Goal: Task Accomplishment & Management: Manage account settings

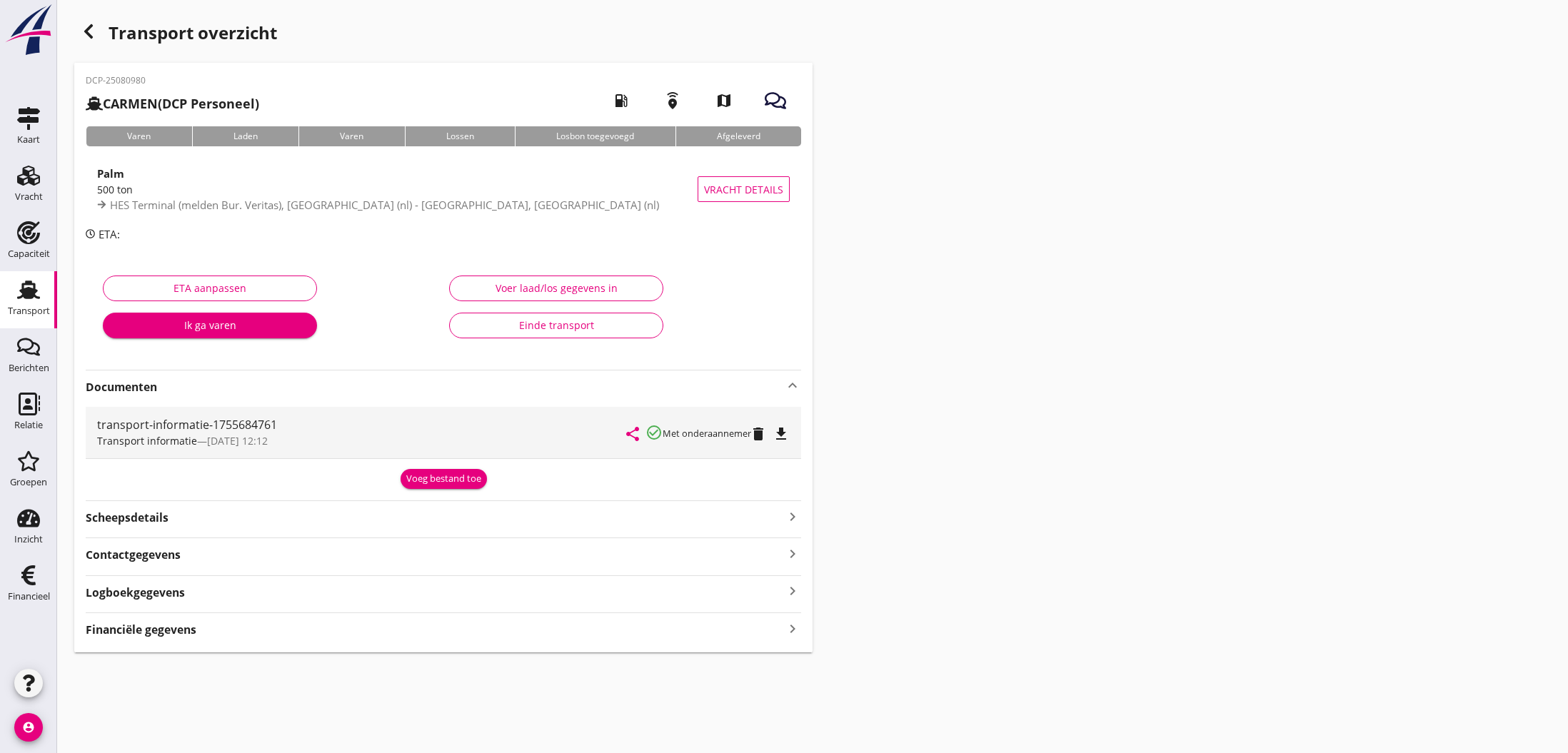
click at [85, 36] on icon "button" at bounding box center [88, 31] width 17 height 17
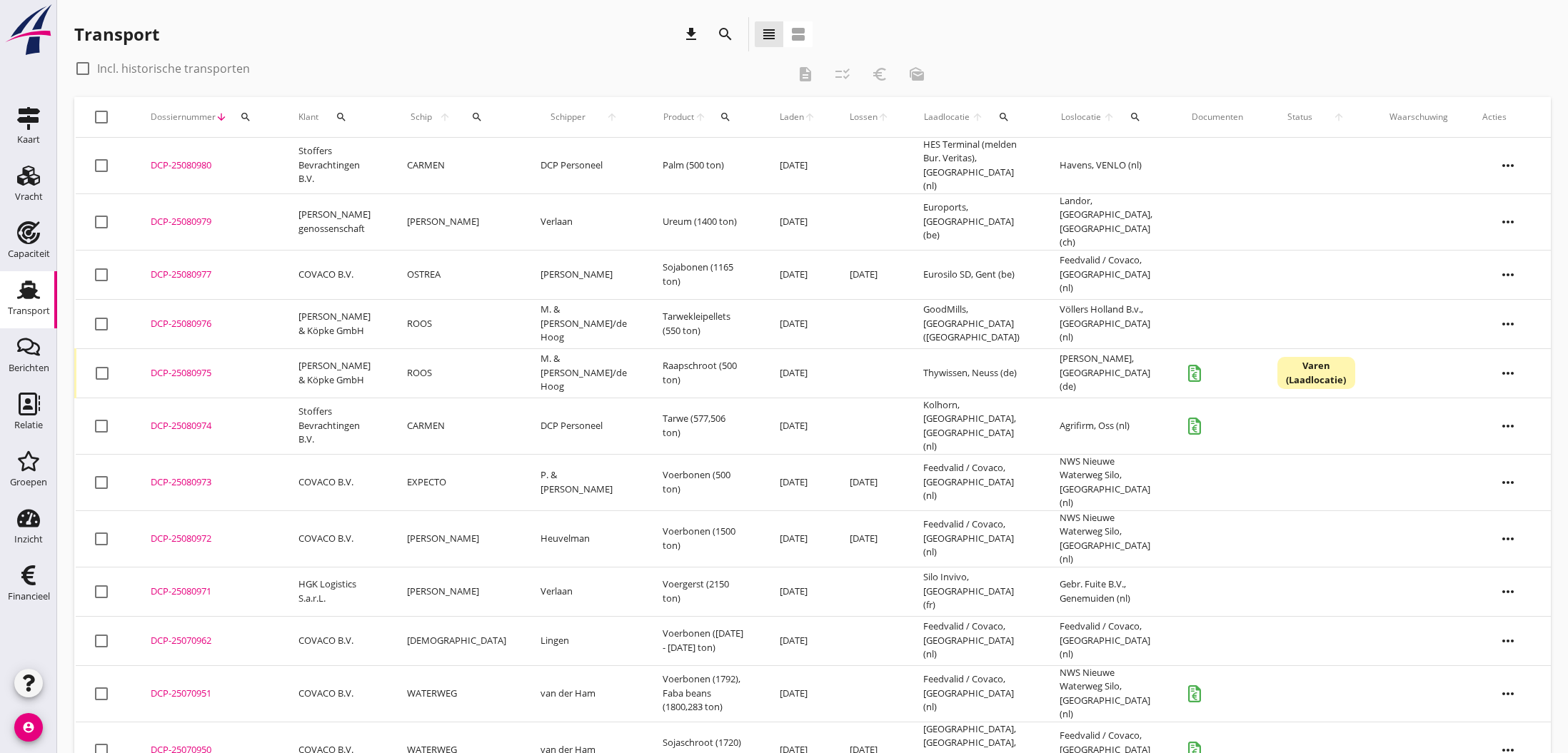
click at [195, 419] on div "DCP-25080974" at bounding box center [207, 426] width 113 height 14
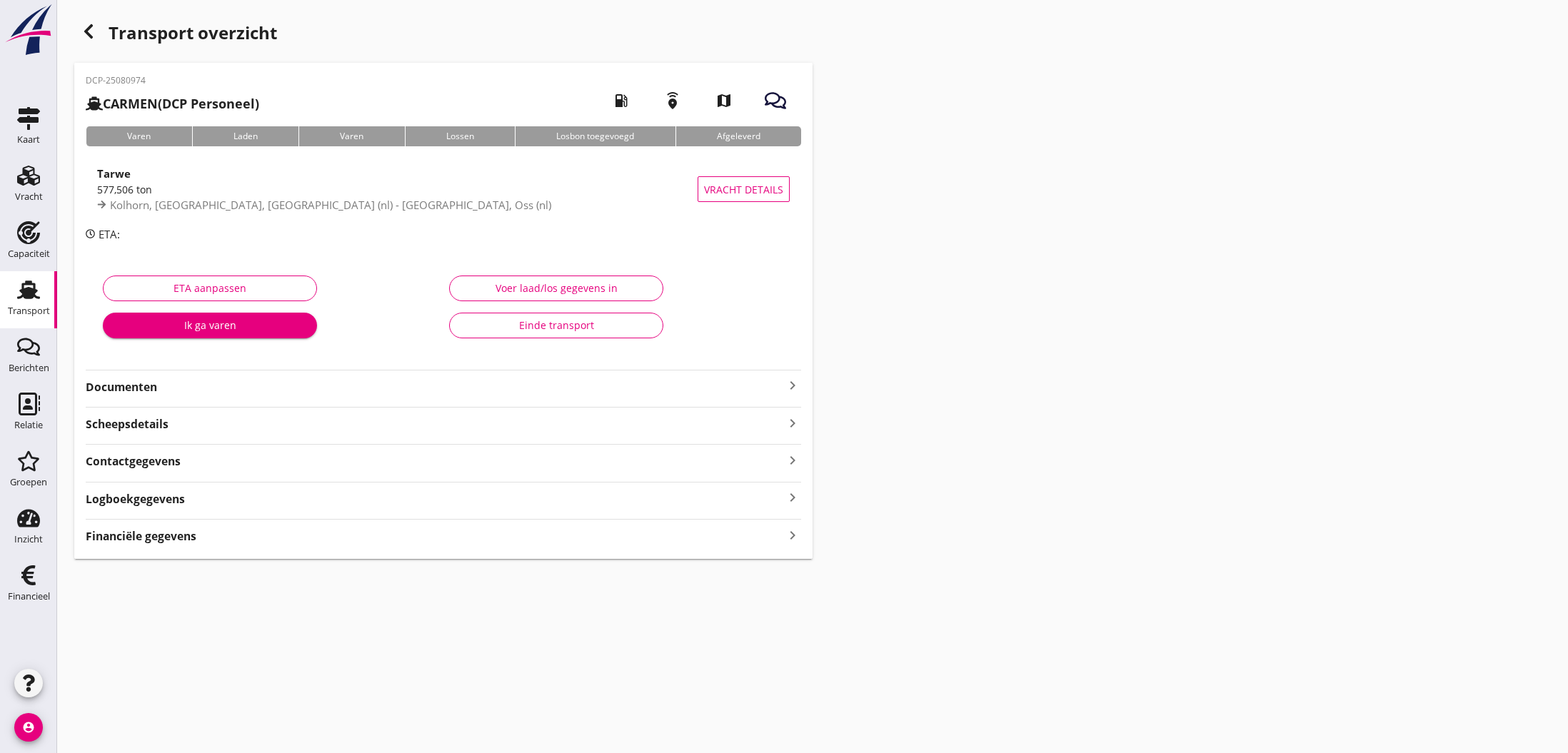
click at [787, 386] on icon "keyboard_arrow_right" at bounding box center [792, 385] width 17 height 17
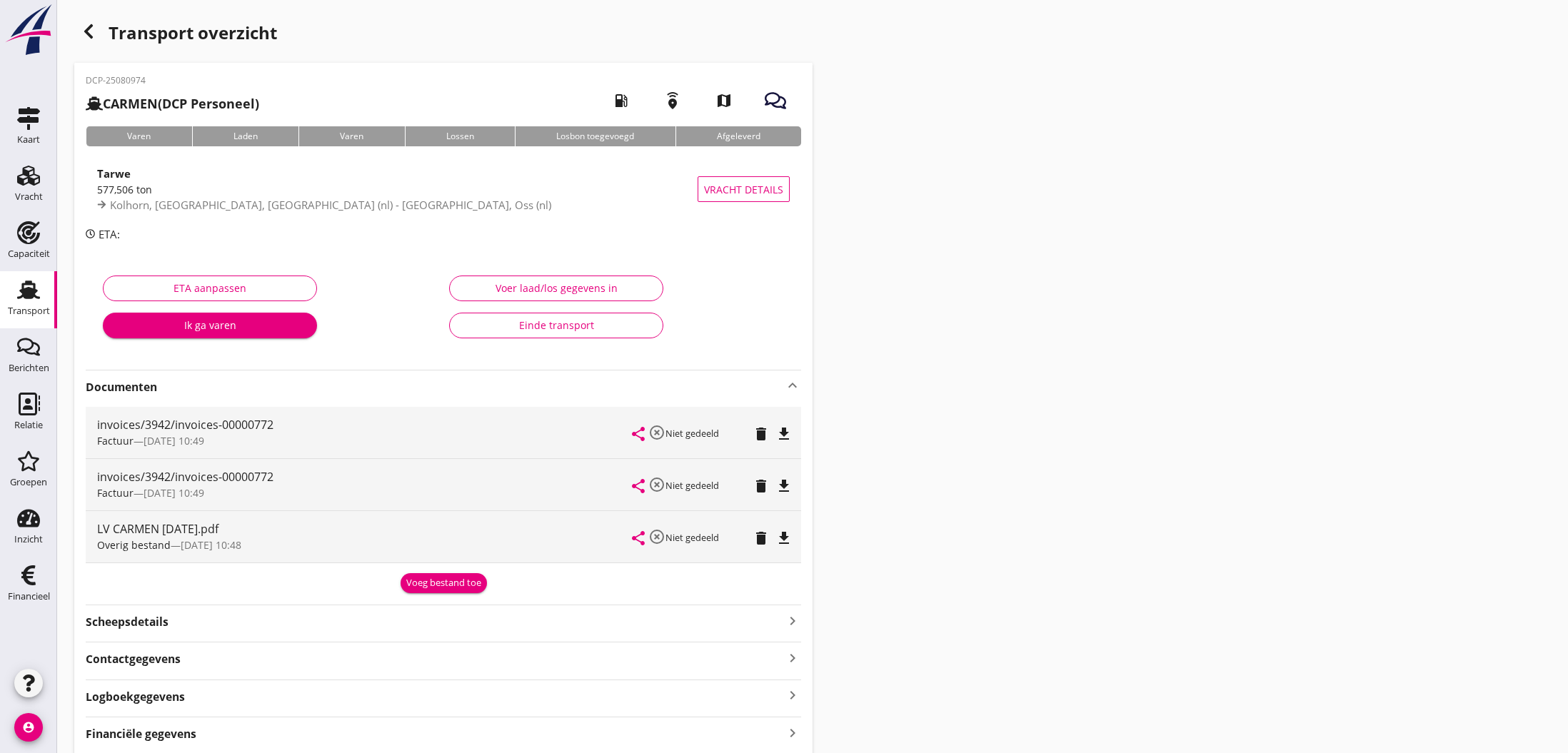
click at [537, 323] on div "Einde transport" at bounding box center [556, 325] width 190 height 15
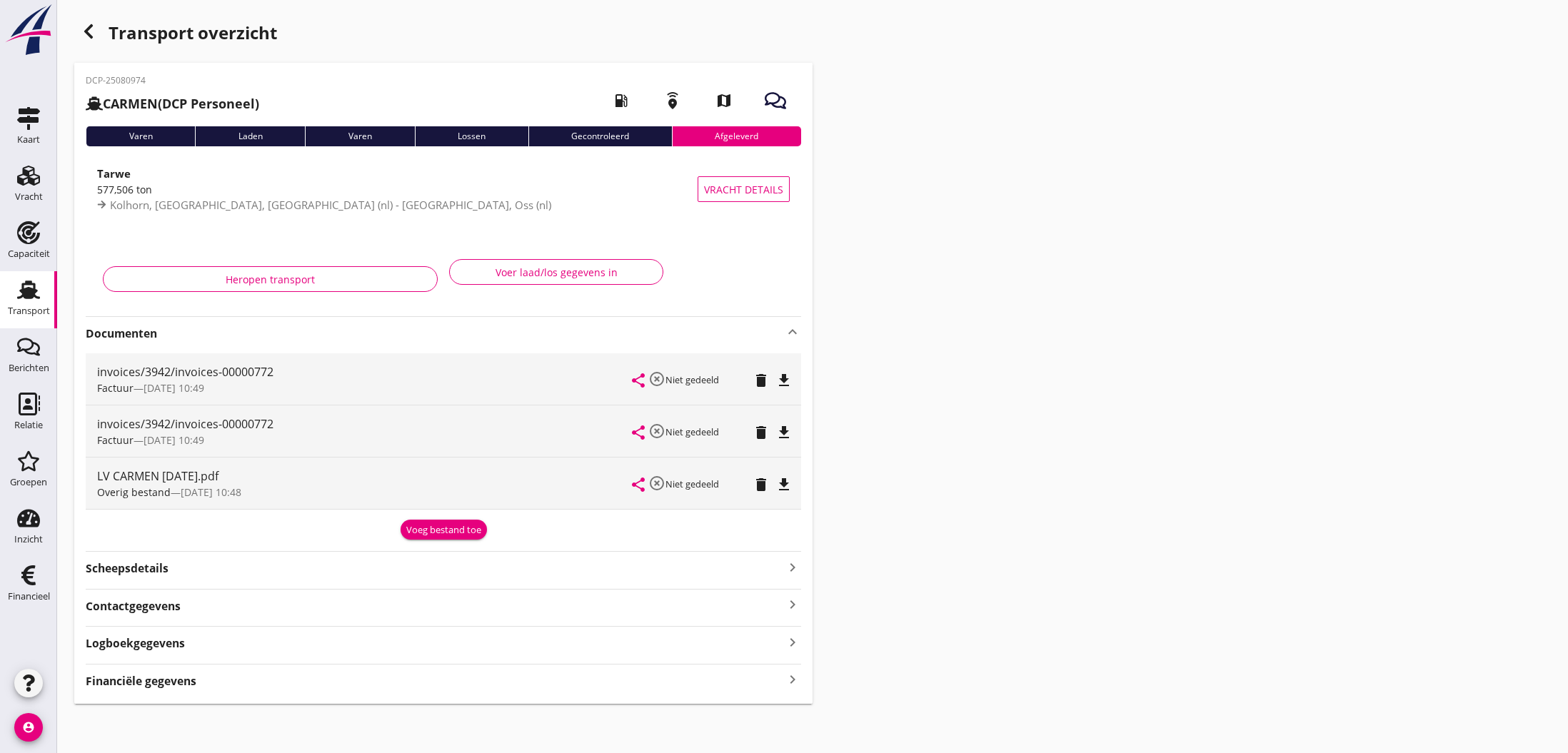
click at [90, 30] on icon "button" at bounding box center [88, 31] width 17 height 17
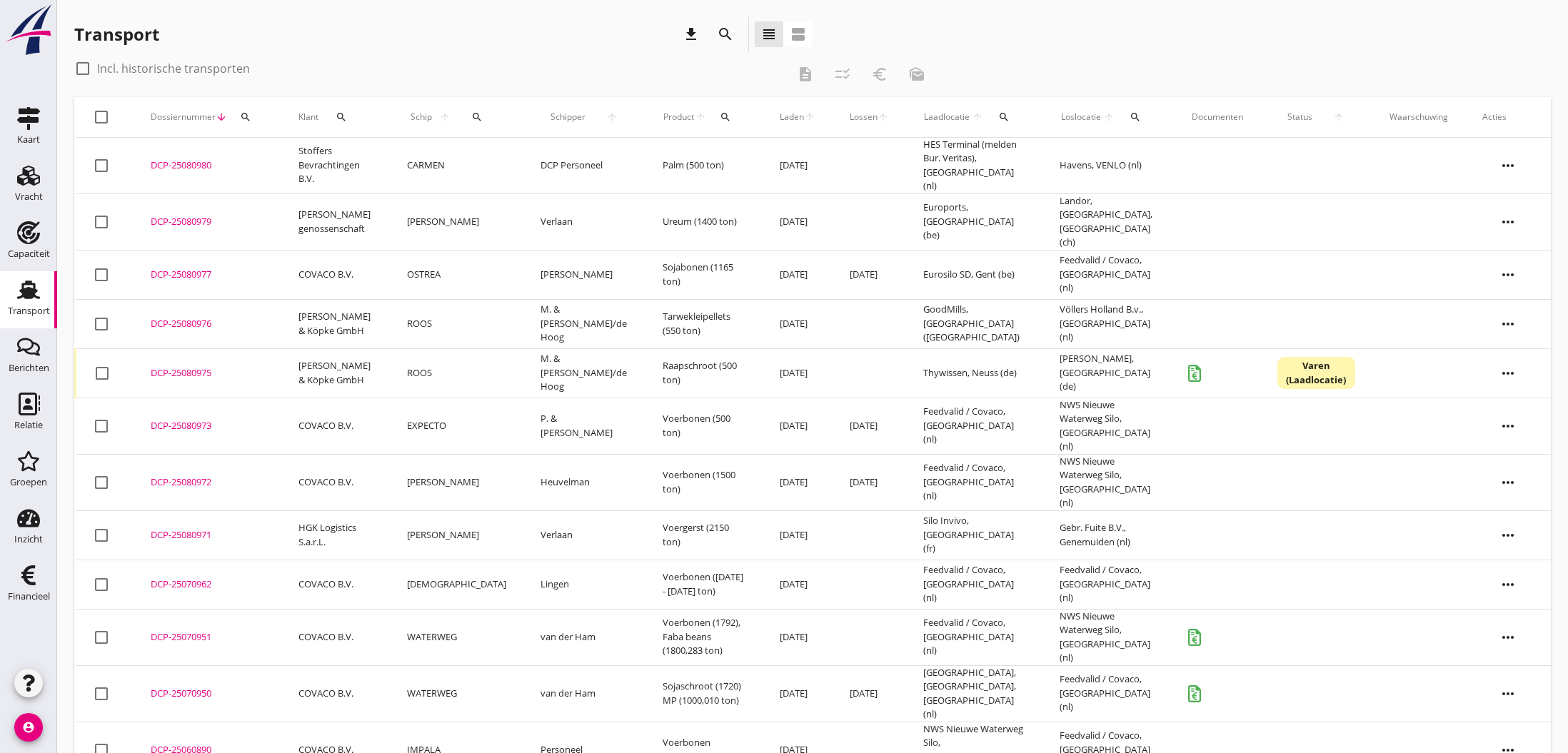
click at [194, 528] on div "DCP-25080971" at bounding box center [207, 535] width 113 height 14
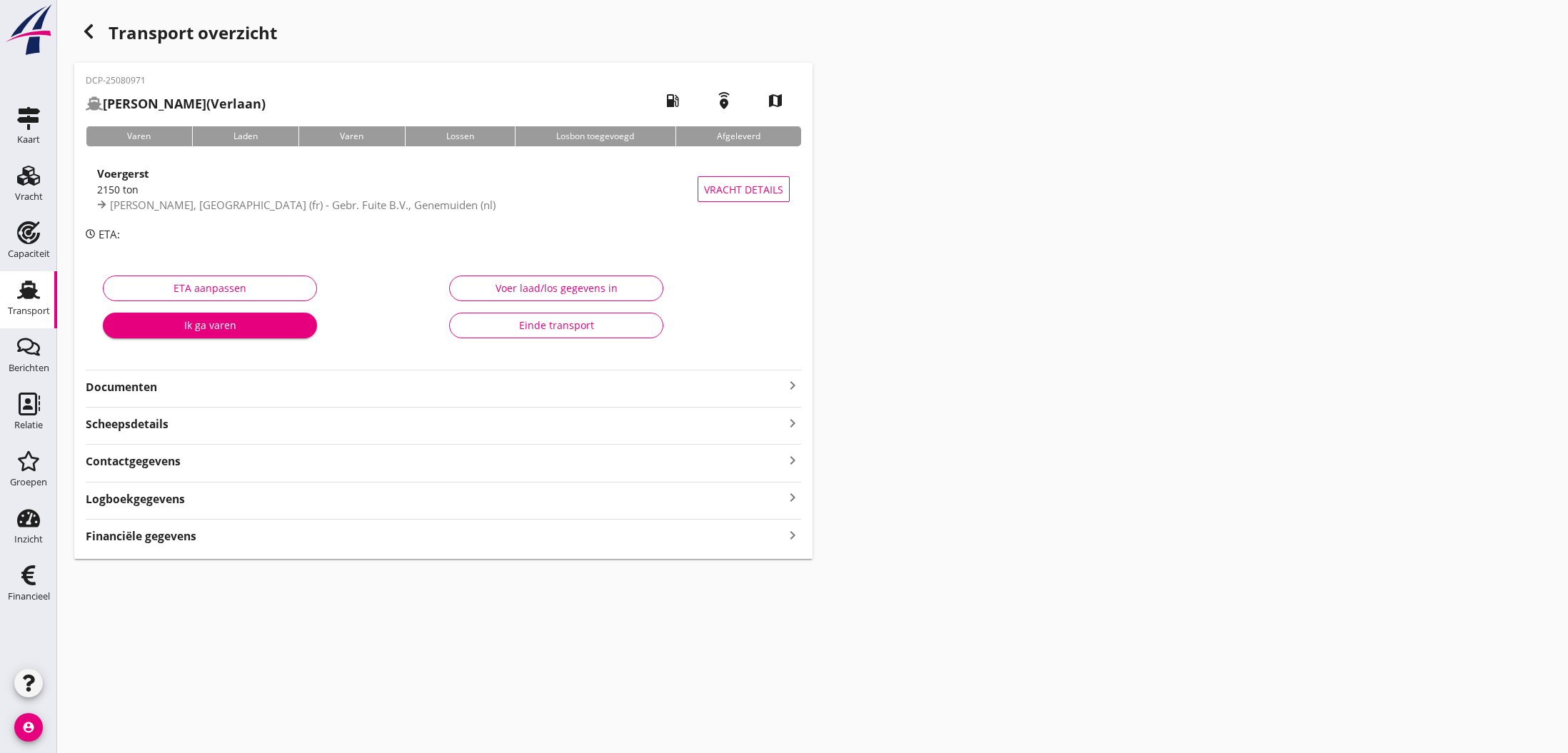
click at [790, 531] on icon "keyboard_arrow_right" at bounding box center [792, 535] width 17 height 19
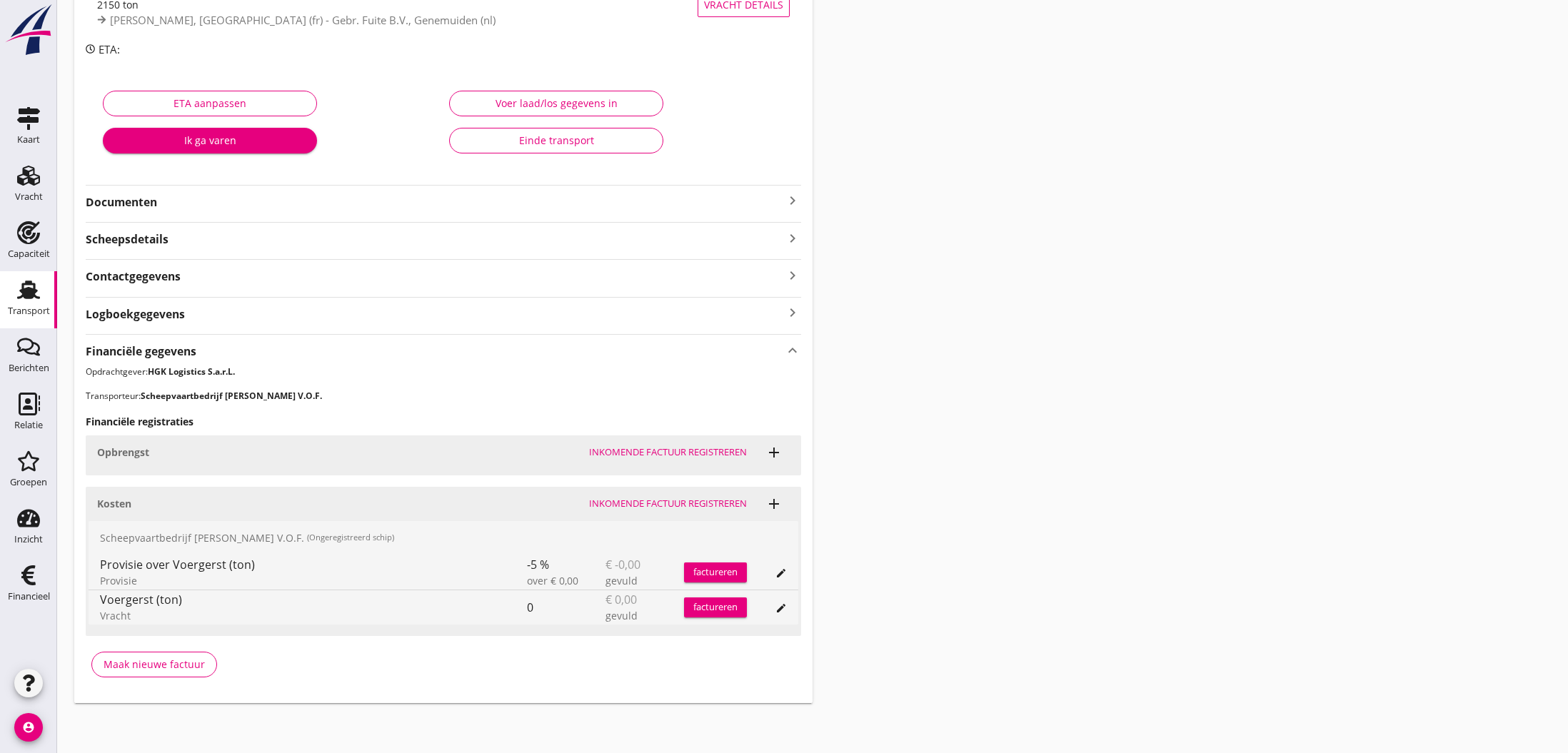
scroll to position [184, 0]
click at [154, 660] on div "Maak nieuwe factuur" at bounding box center [154, 665] width 101 height 15
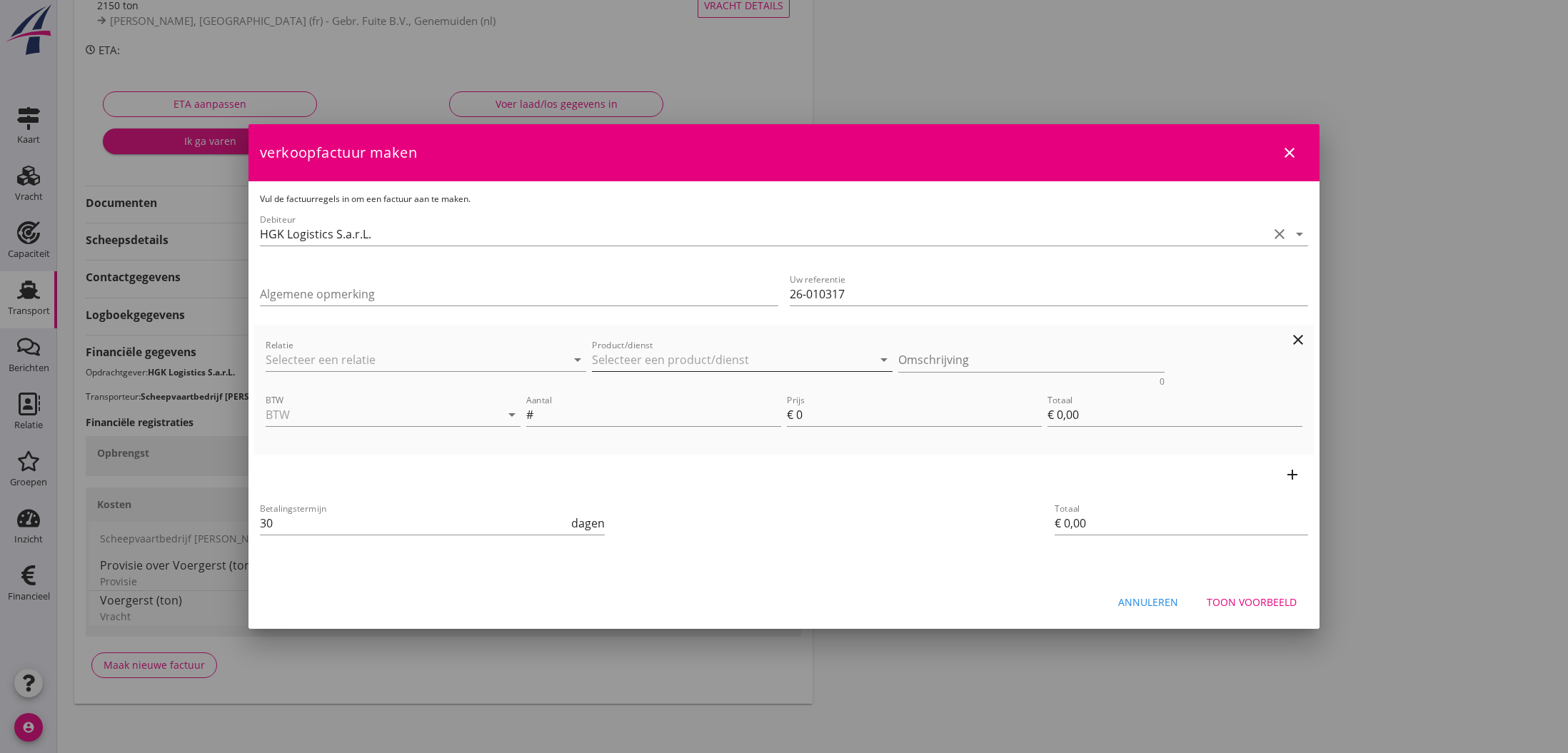
click at [653, 355] on input "Product/dienst" at bounding box center [732, 360] width 281 height 23
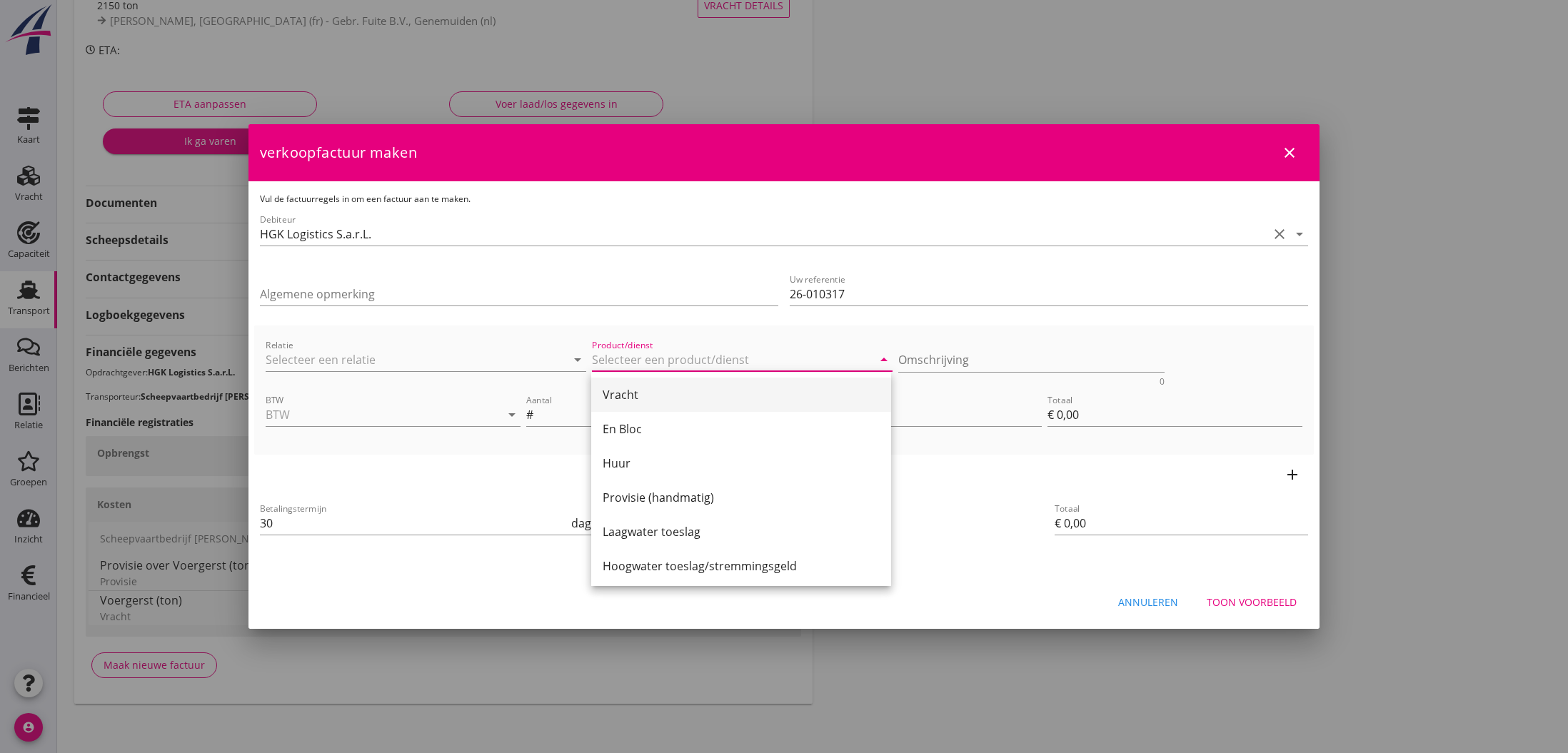
click at [643, 396] on div "Vracht" at bounding box center [741, 395] width 277 height 17
type input "Vracht"
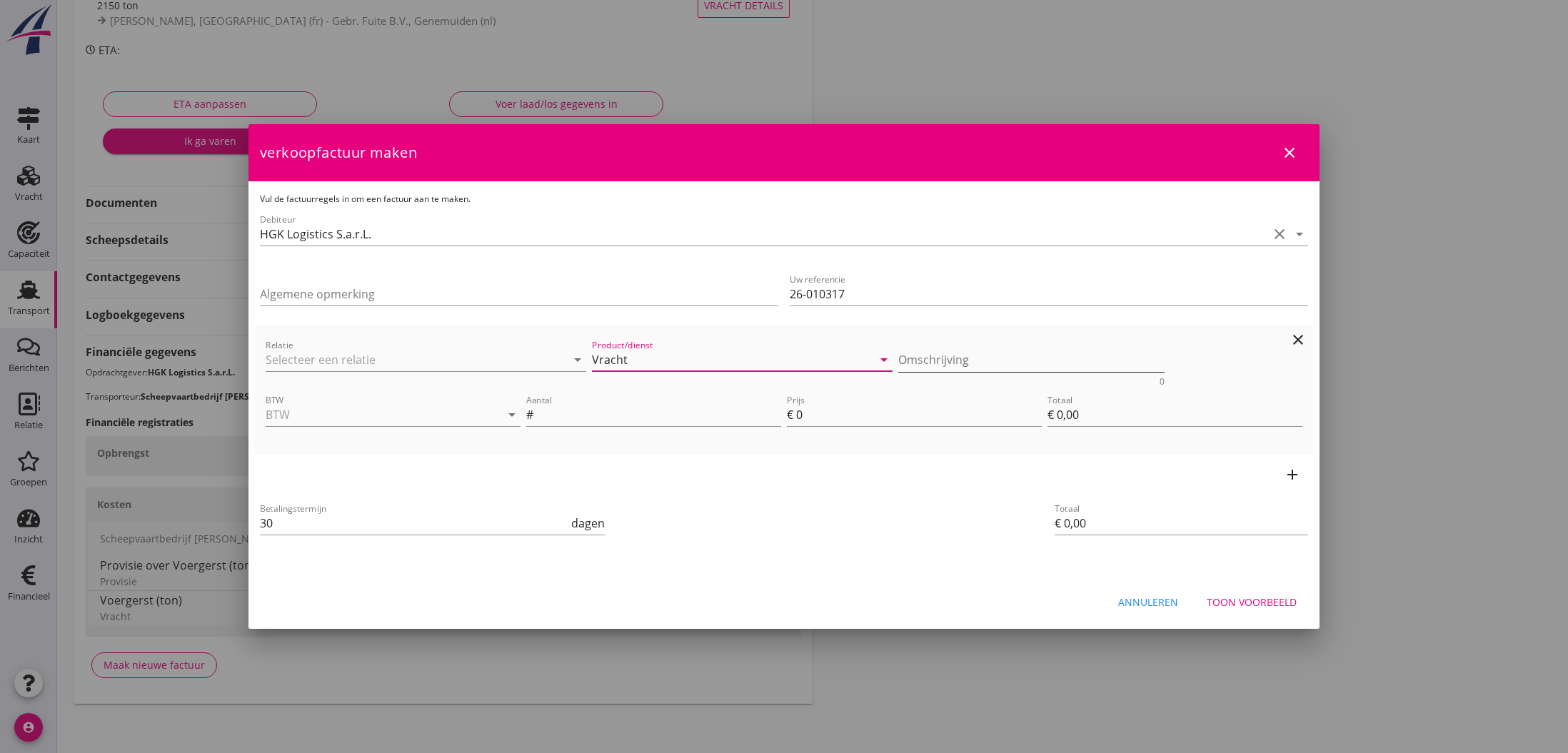
click at [914, 364] on textarea "Omschrijving" at bounding box center [1031, 360] width 267 height 23
drag, startPoint x: 1017, startPoint y: 361, endPoint x: 897, endPoint y: 356, distance: 120.1
click at [898, 356] on textarea "B/L Datum [DATE]." at bounding box center [1031, 360] width 267 height 23
click at [1034, 363] on textarea "B/L Datum [DATE]." at bounding box center [1031, 360] width 267 height 23
type textarea "B/L Datum [DATE]."
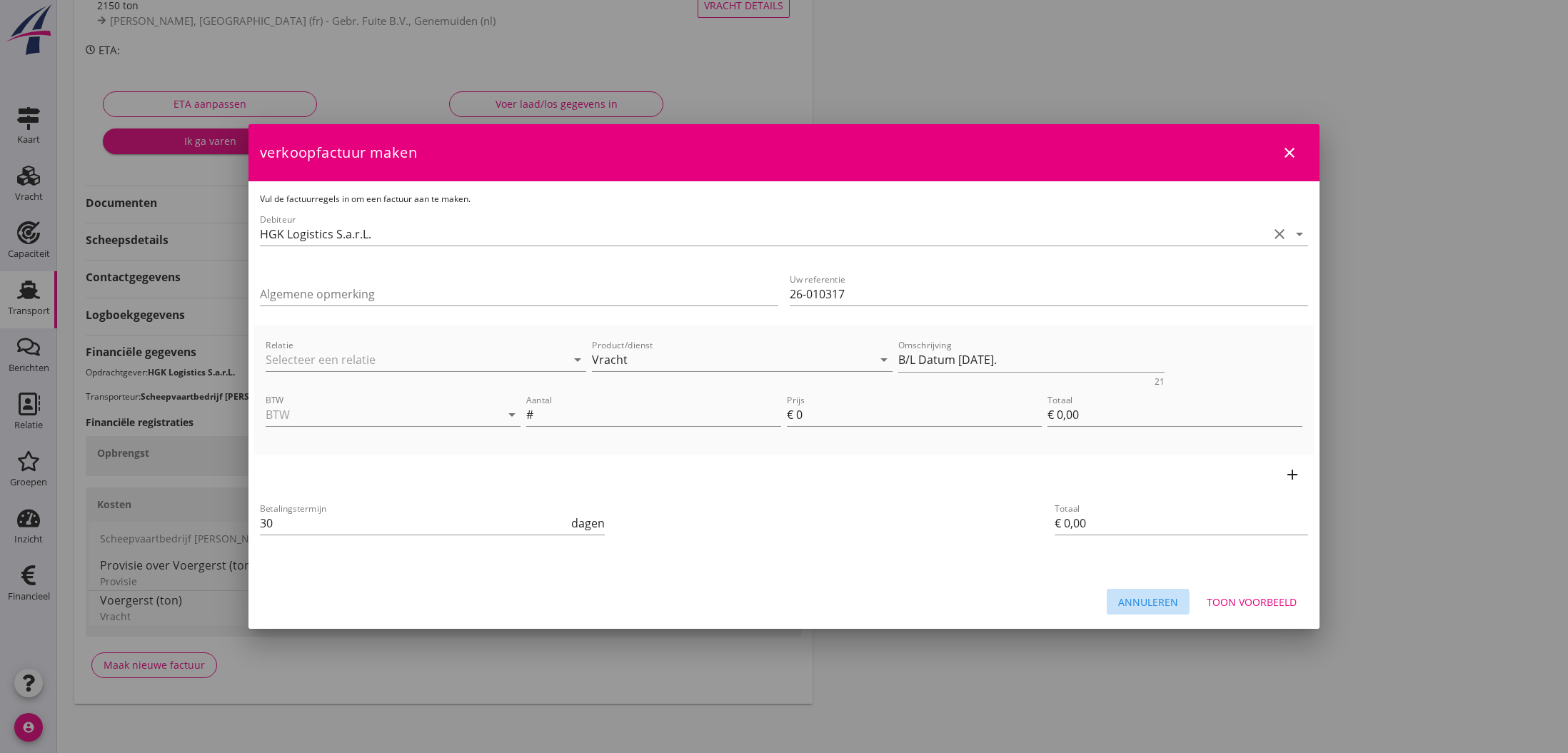
click at [1140, 597] on div "Annuleren" at bounding box center [1147, 602] width 60 height 15
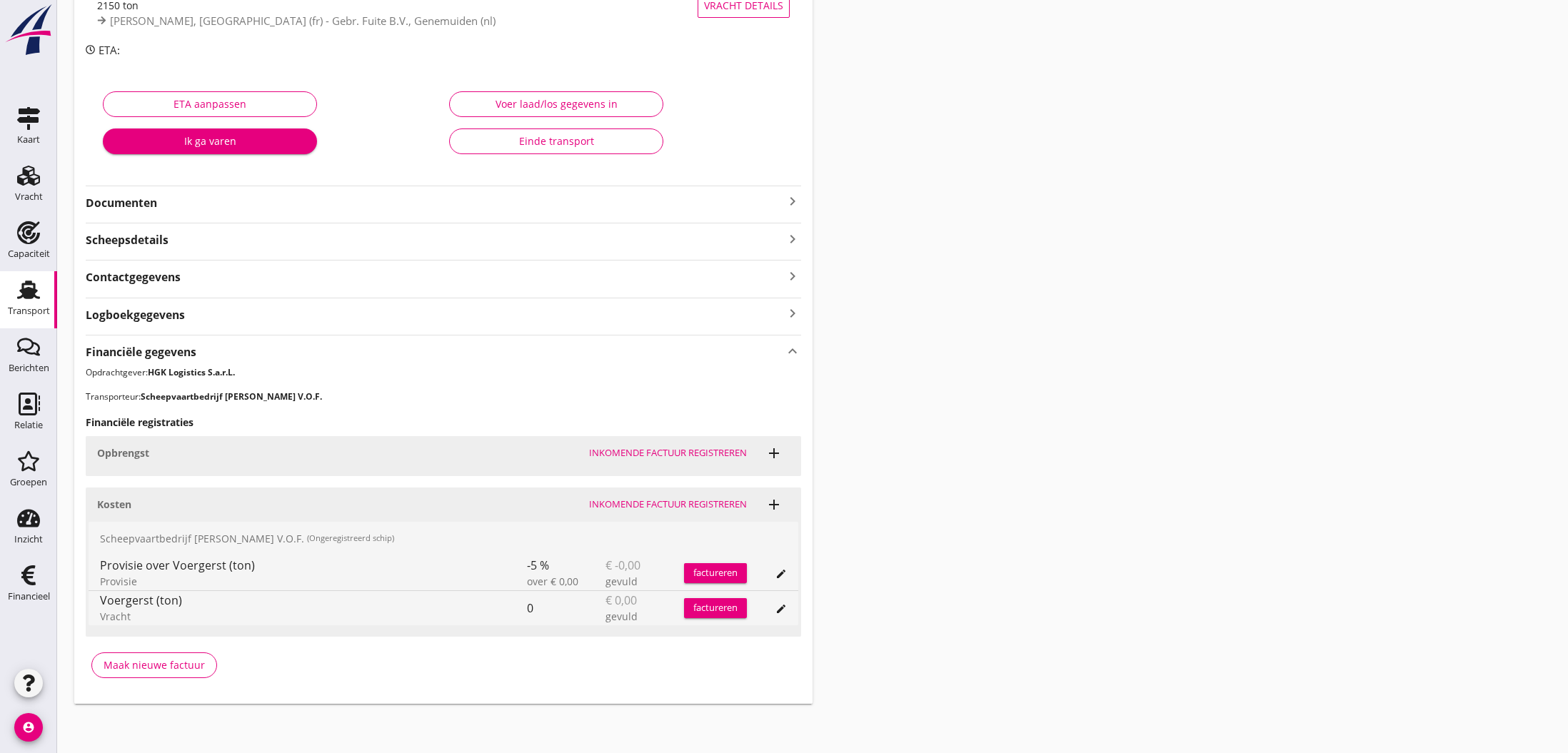
click at [545, 104] on div "Voer laad/los gegevens in" at bounding box center [556, 104] width 190 height 15
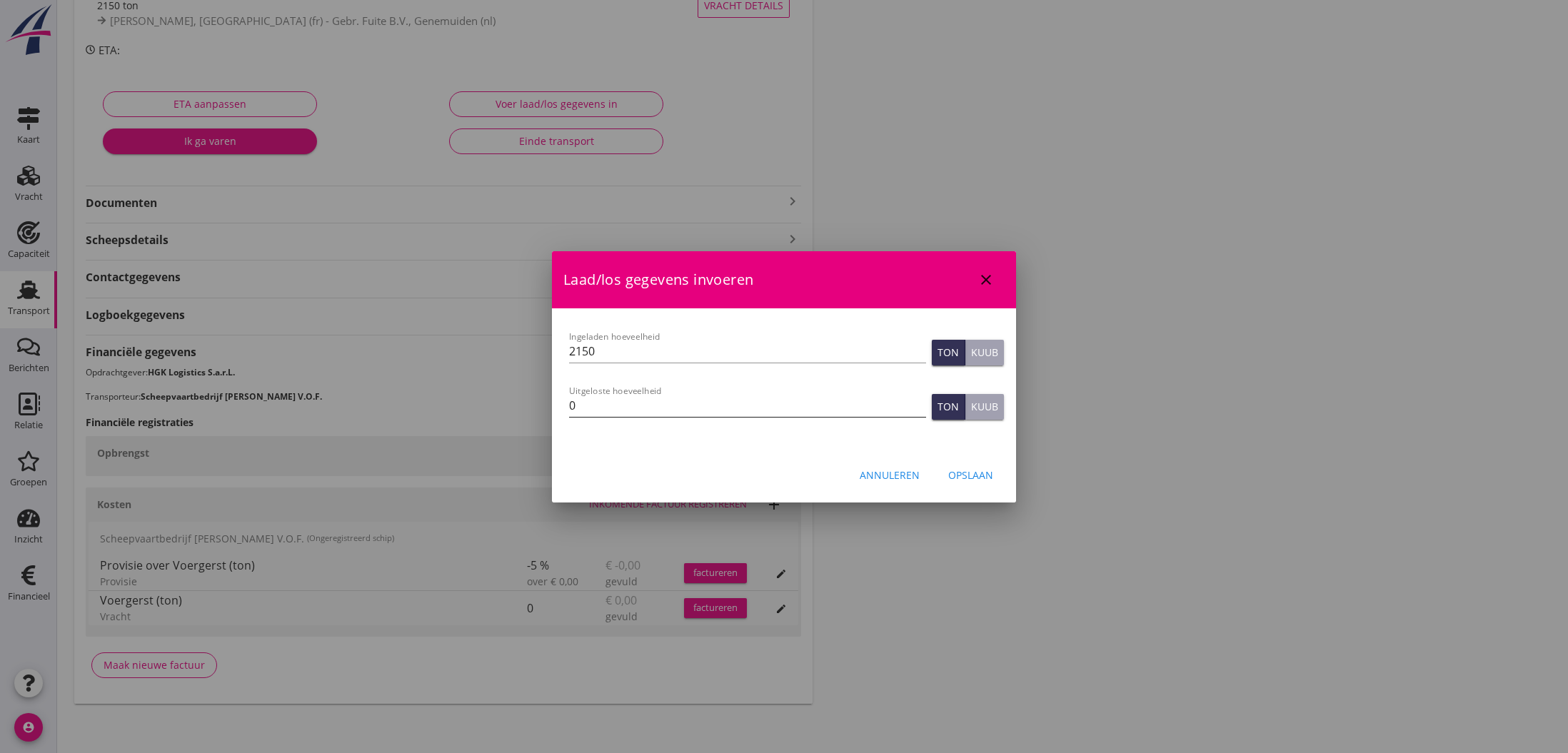
click at [617, 409] on input "0" at bounding box center [747, 405] width 357 height 23
type input "2147.721"
click at [980, 473] on div "Opslaan" at bounding box center [970, 475] width 45 height 15
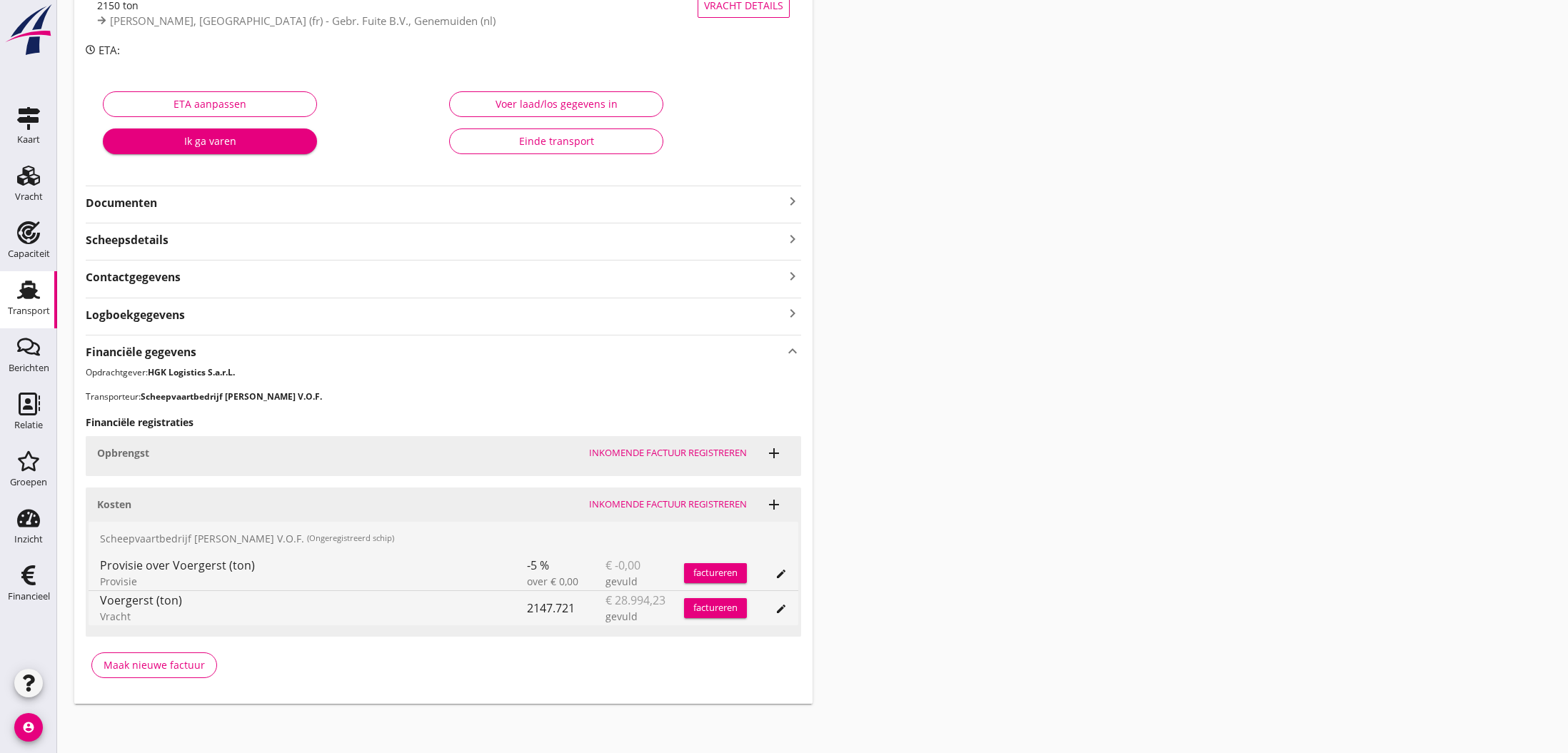
scroll to position [0, 0]
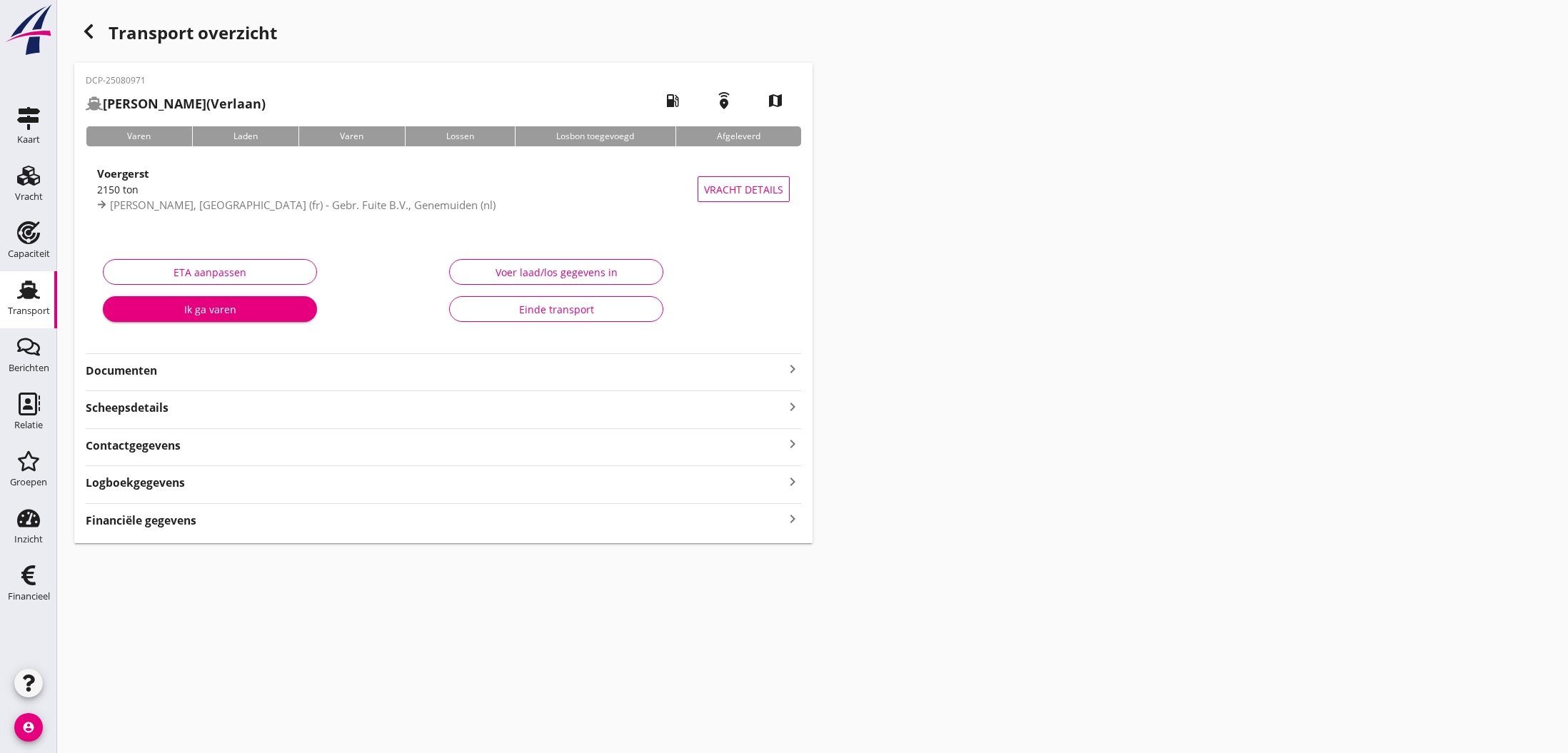
click at [132, 518] on strong "Financiële gegevens" at bounding box center [141, 521] width 110 height 17
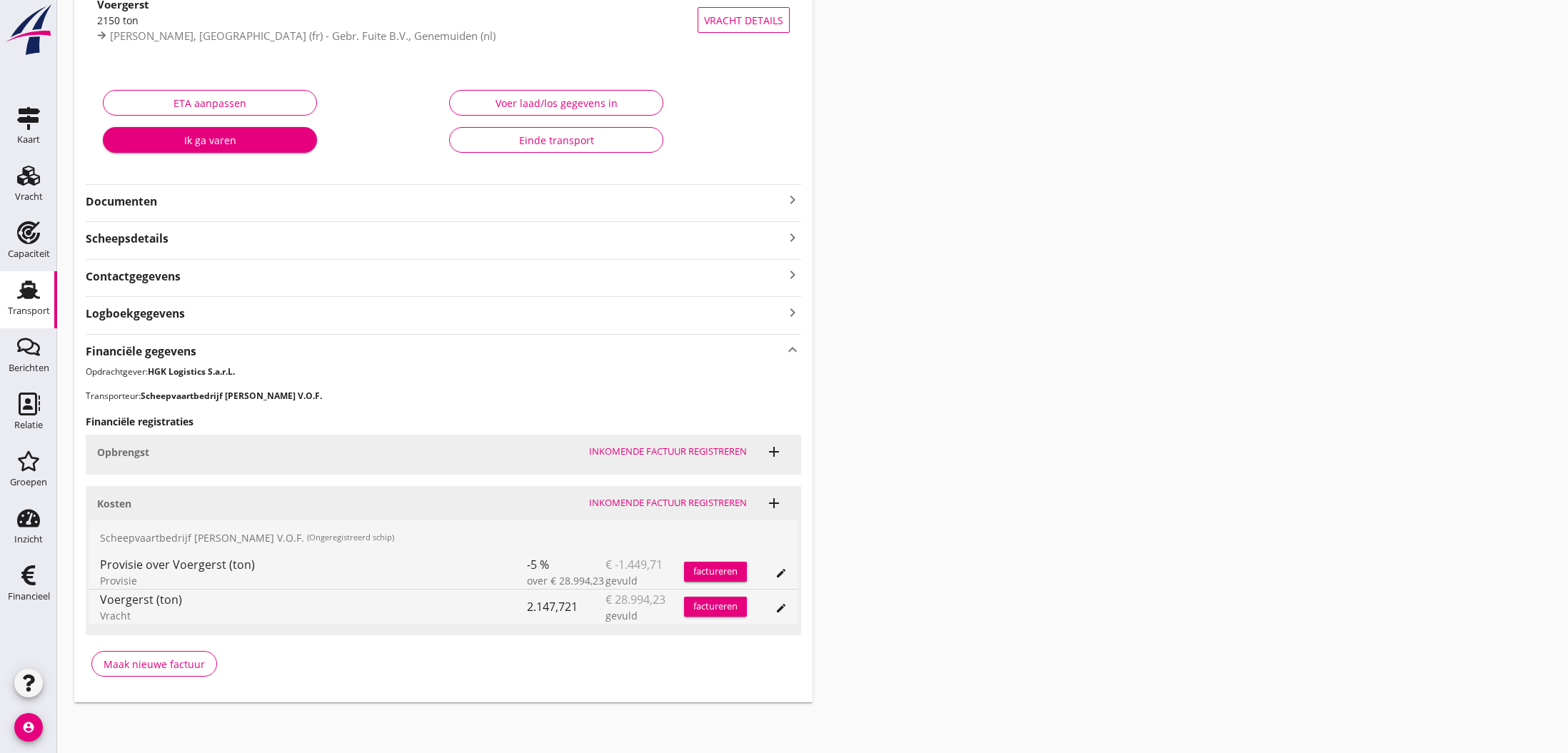
scroll to position [169, 0]
click at [185, 659] on div "Maak nieuwe factuur" at bounding box center [154, 665] width 101 height 15
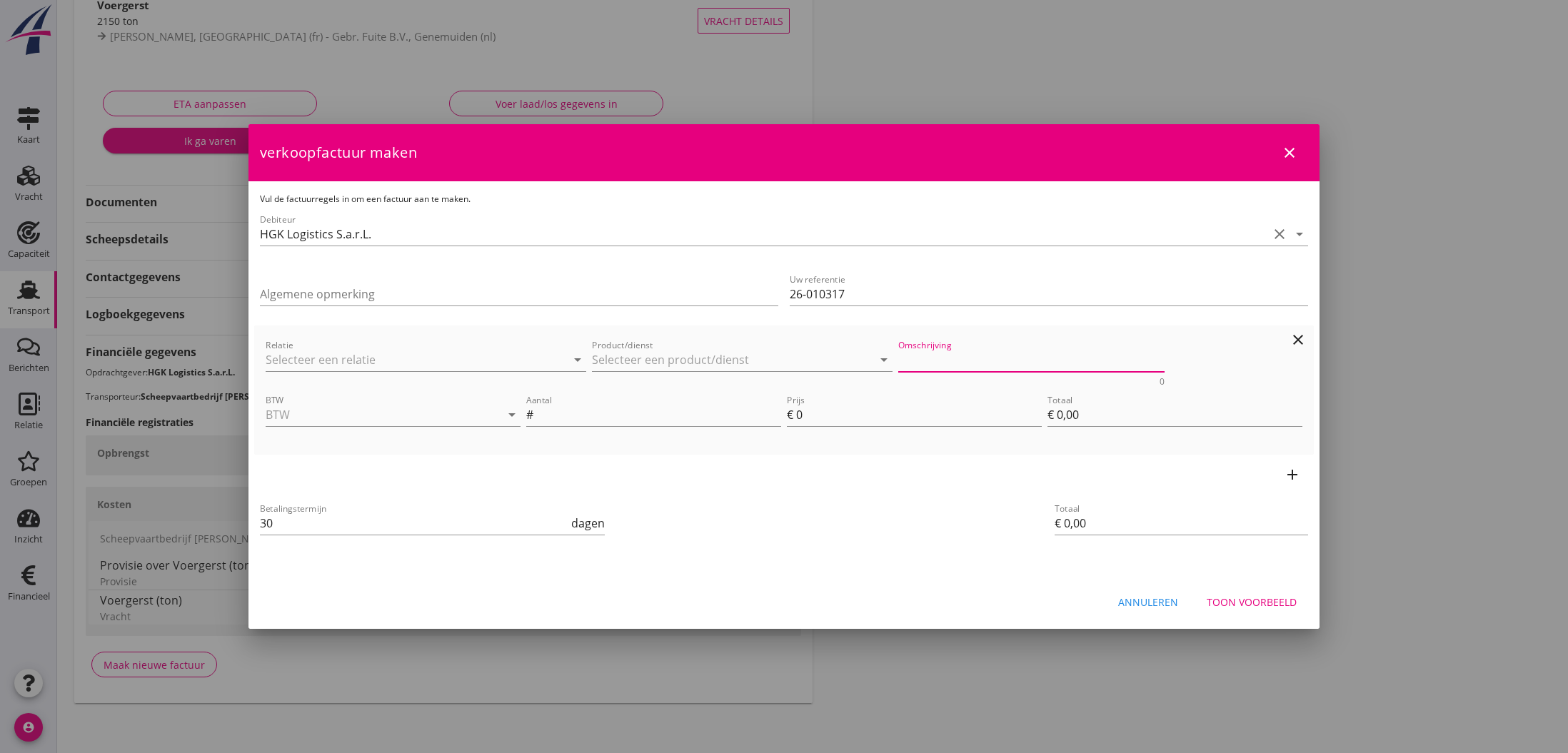
click at [906, 355] on textarea "Omschrijving" at bounding box center [1031, 360] width 267 height 23
paste textarea "B/L Datum [DATE]."
type textarea "B/L Datum [DATE]."
click at [646, 355] on input "Product/dienst" at bounding box center [732, 360] width 281 height 23
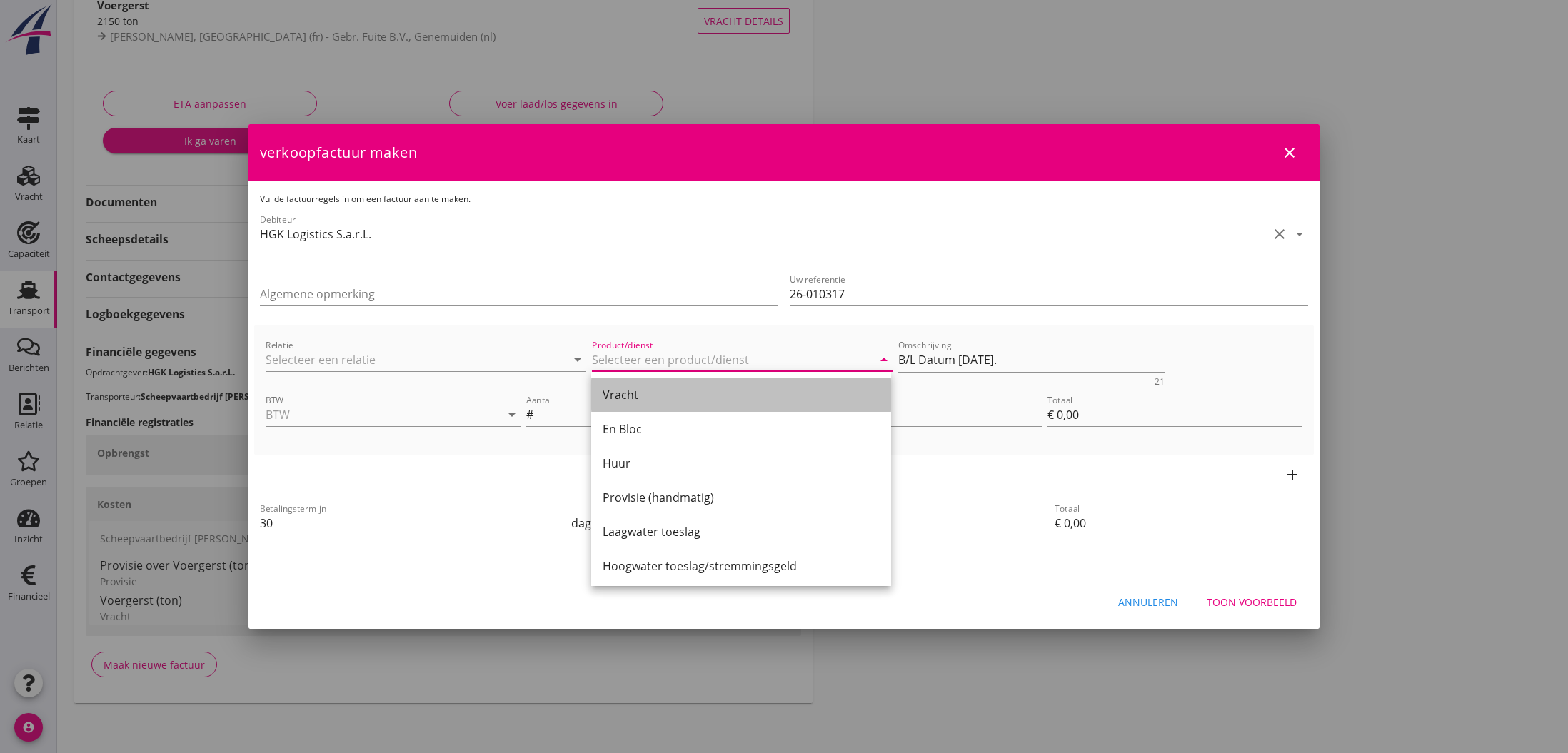
click at [643, 401] on div "Vracht" at bounding box center [741, 395] width 277 height 17
type input "Vracht"
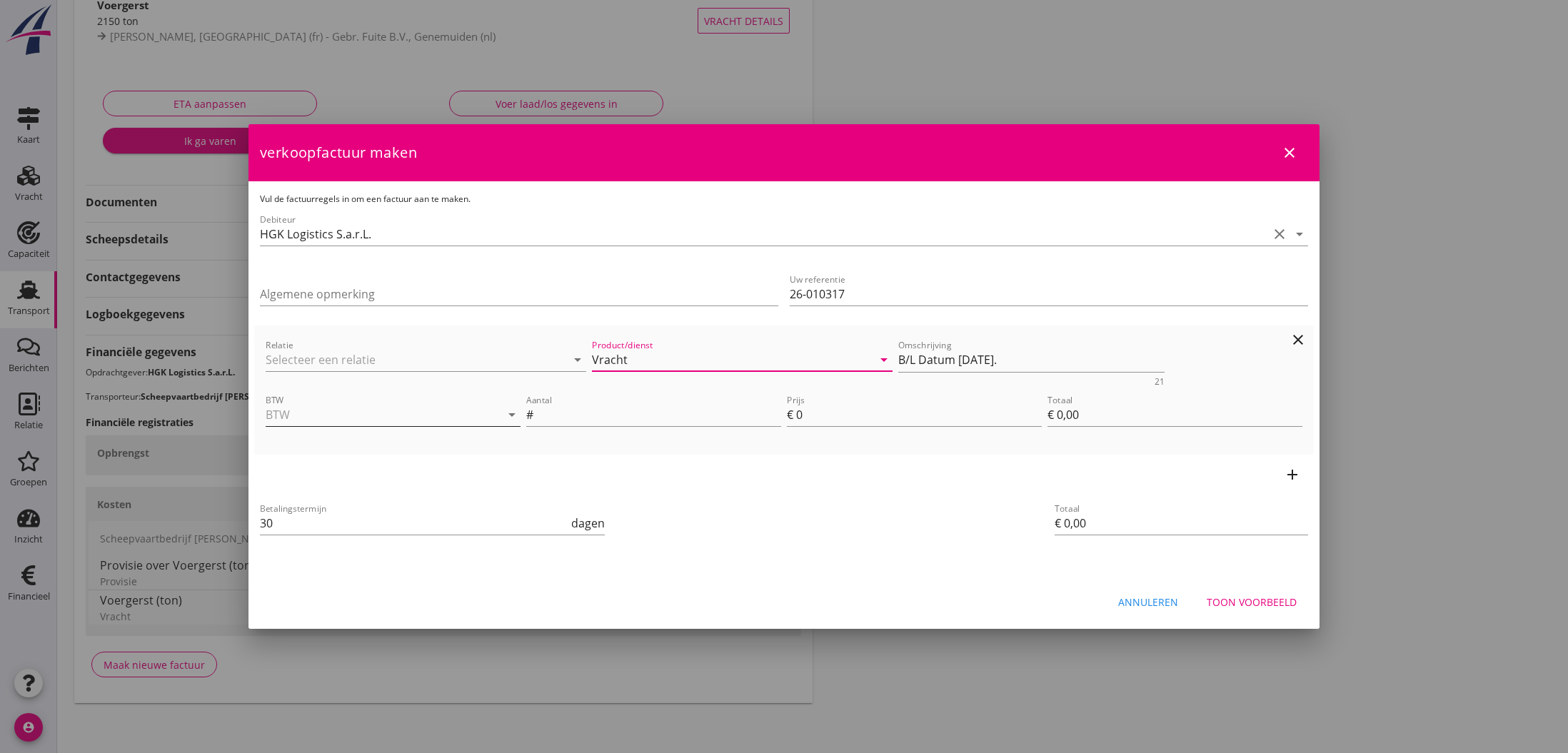
click at [359, 412] on input "BTW" at bounding box center [373, 414] width 215 height 23
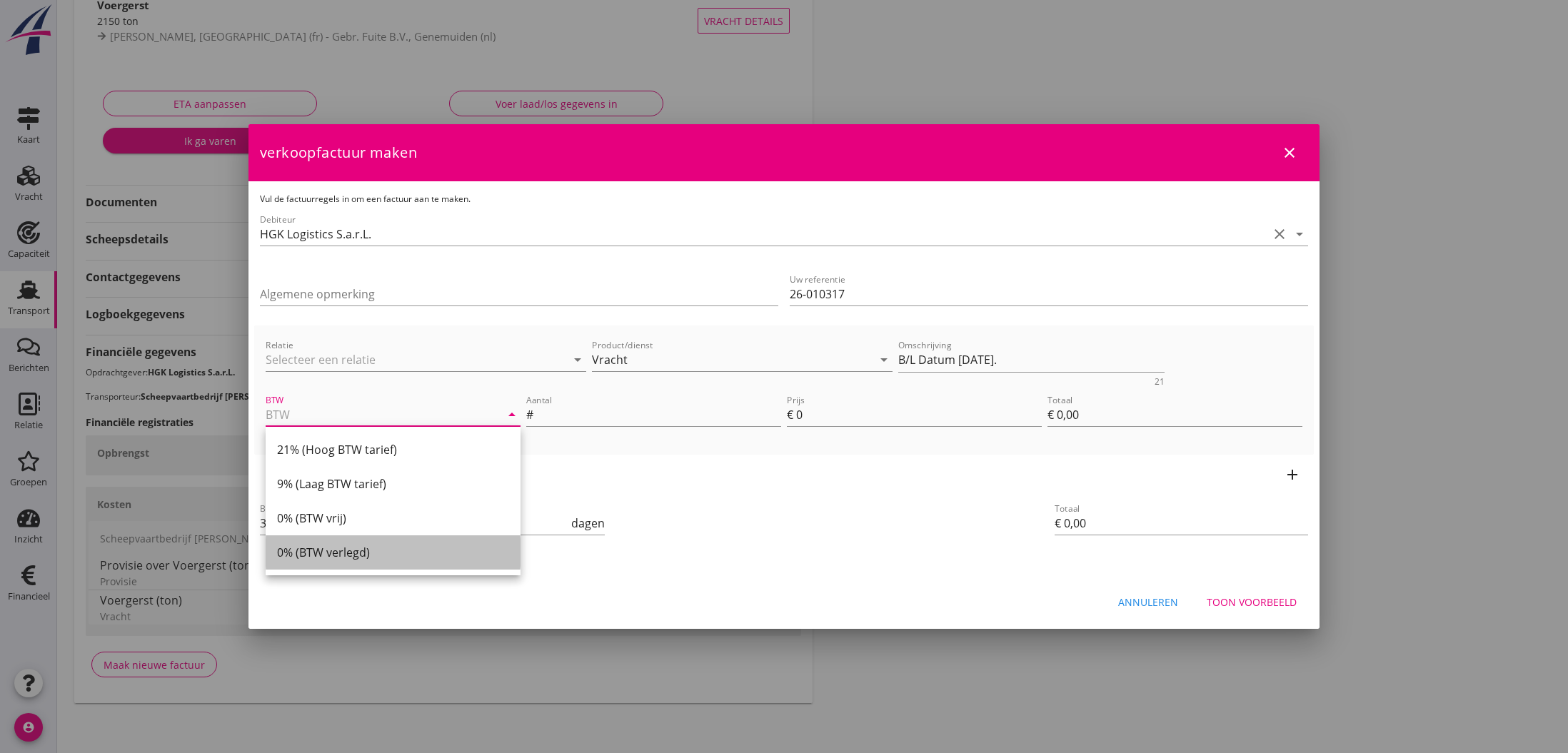
click at [337, 552] on div "0% (BTW verlegd)" at bounding box center [393, 552] width 232 height 17
type input "0% (BTW verlegd)"
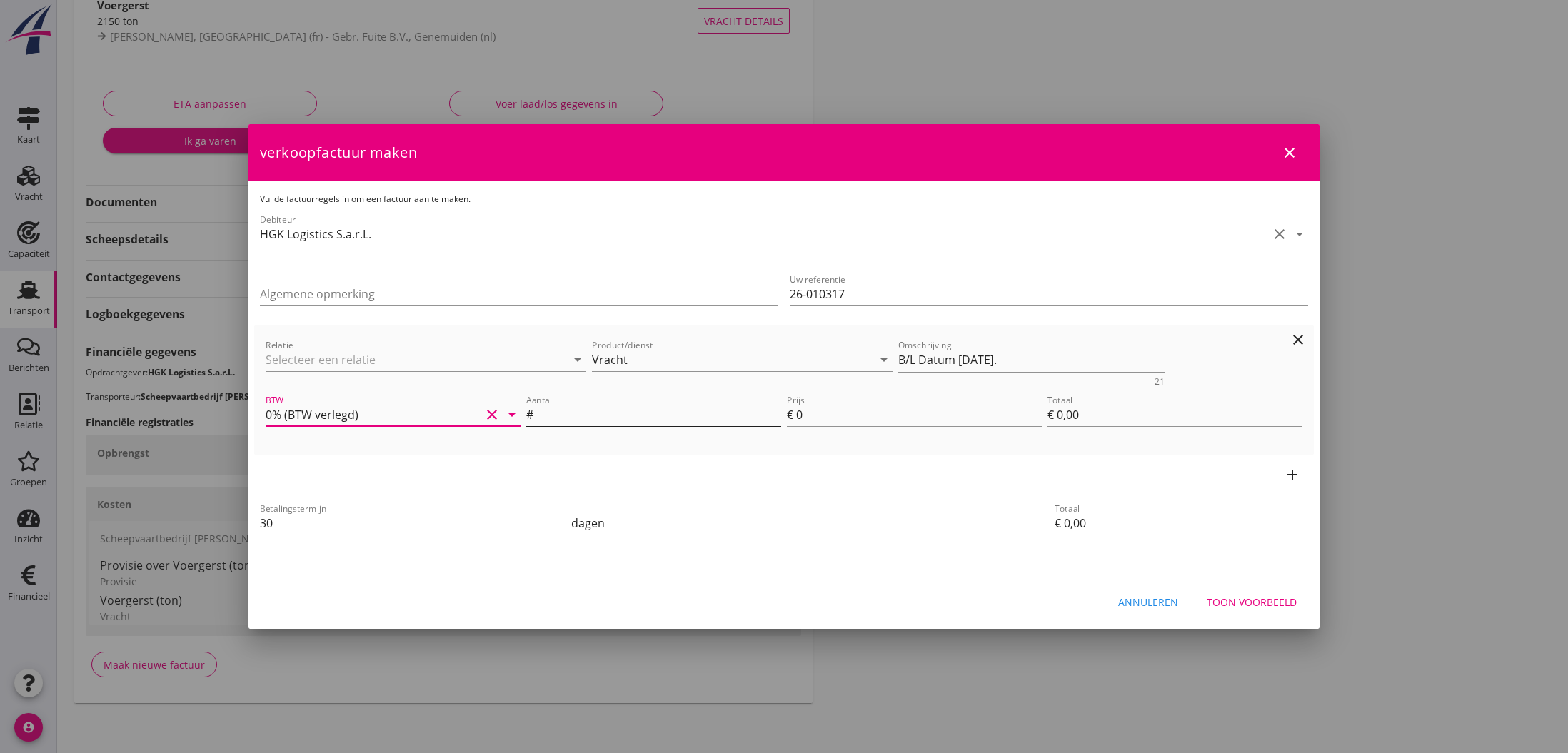
click at [579, 417] on input "Aantal" at bounding box center [659, 414] width 245 height 23
type input "2150"
click at [803, 417] on input "0" at bounding box center [918, 414] width 246 height 23
type input "1"
type input "€ 2.150,00"
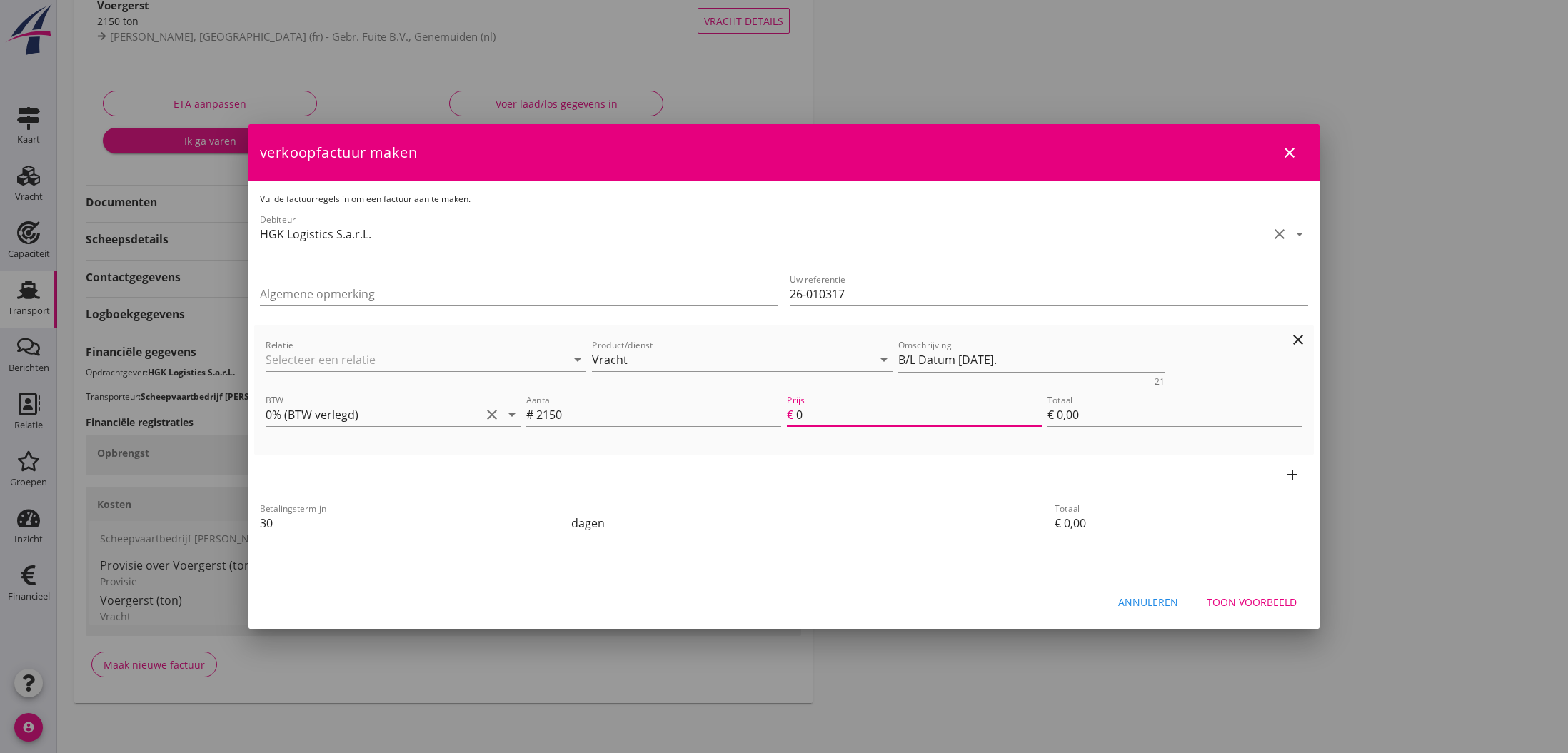
type input "€ 2.150,00"
type input "14"
type input "€ 30.100,00"
type input "14"
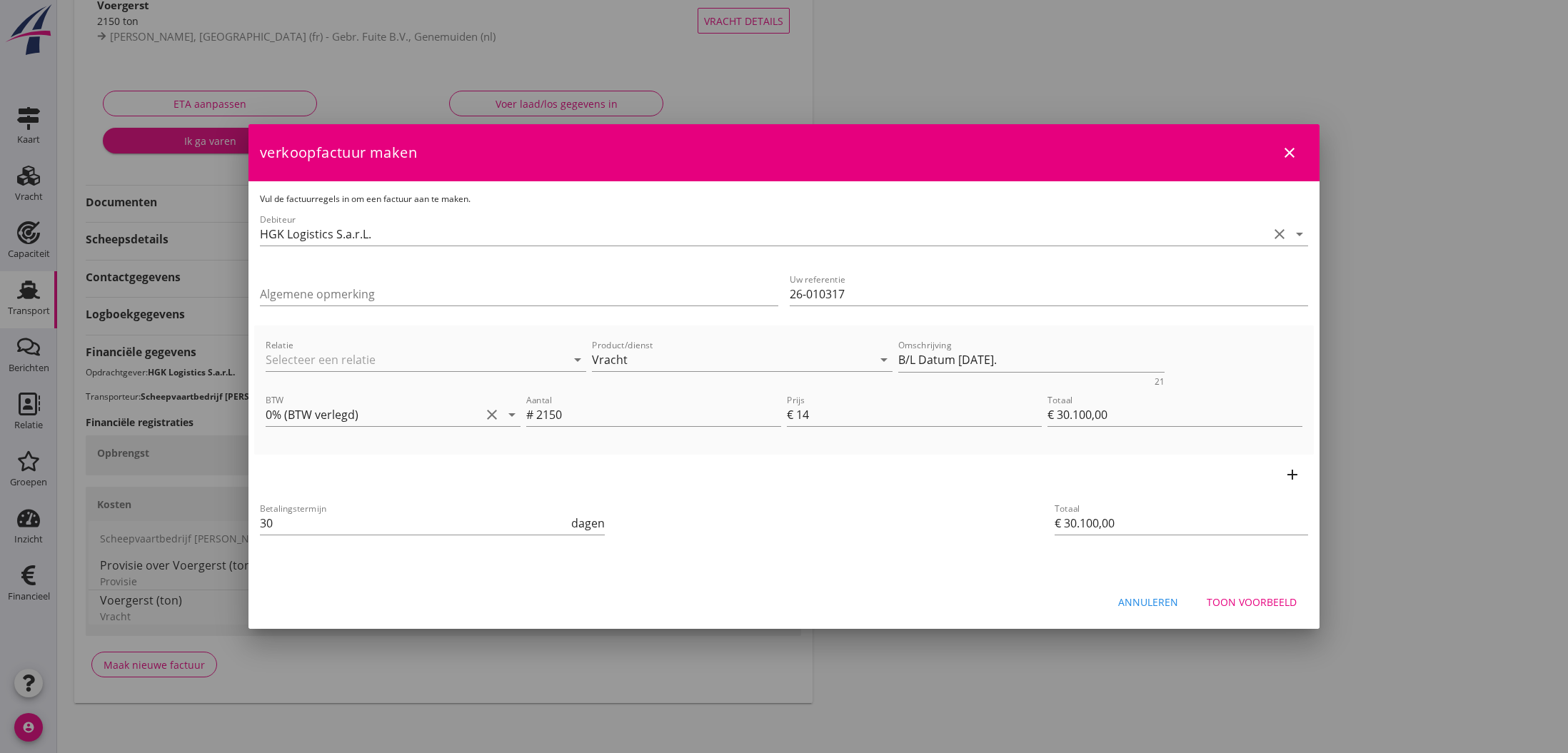
click at [861, 473] on div "add" at bounding box center [784, 474] width 1060 height 40
click at [1265, 606] on div "Toon voorbeeld" at bounding box center [1251, 602] width 90 height 15
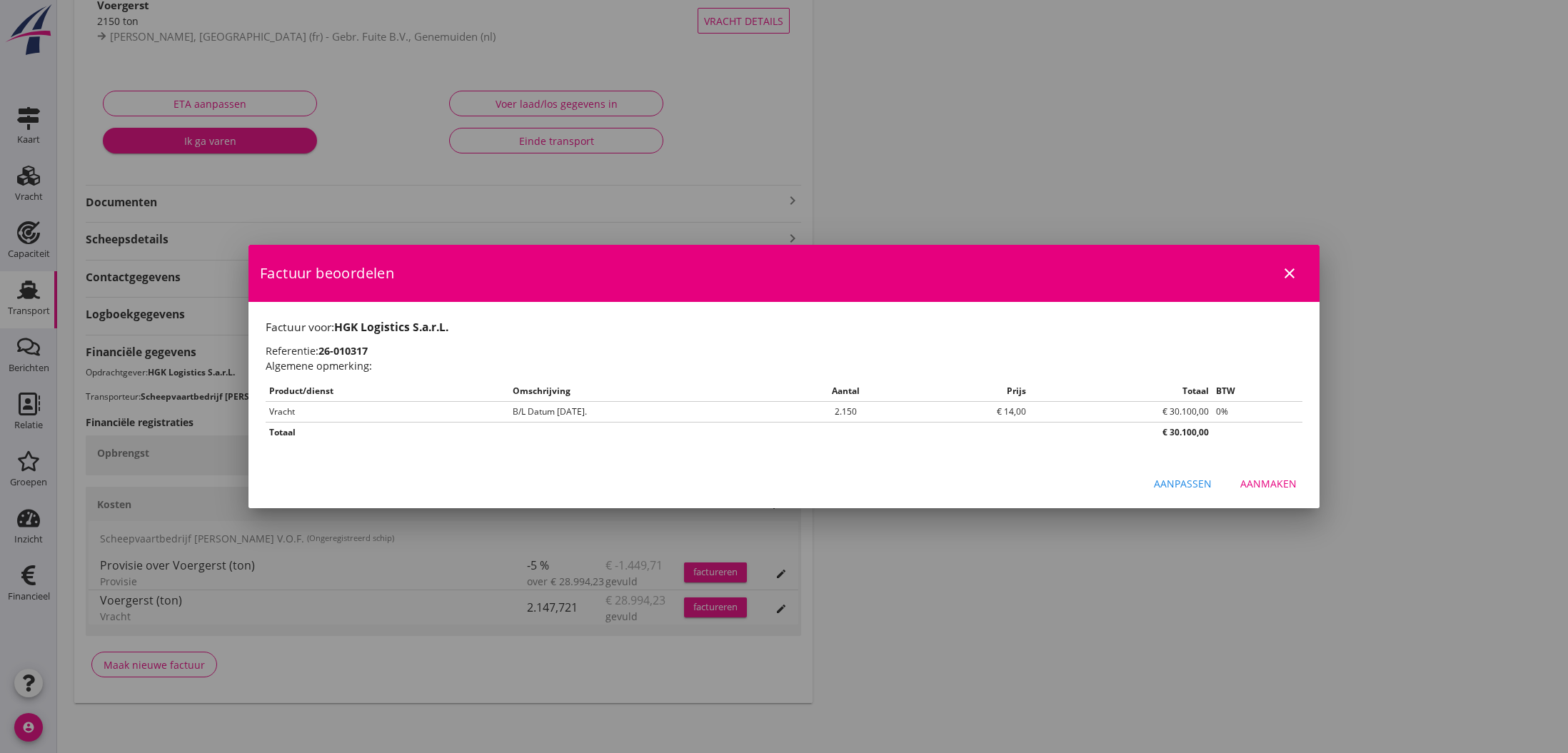
click at [1278, 486] on div "Aanmaken" at bounding box center [1268, 484] width 57 height 15
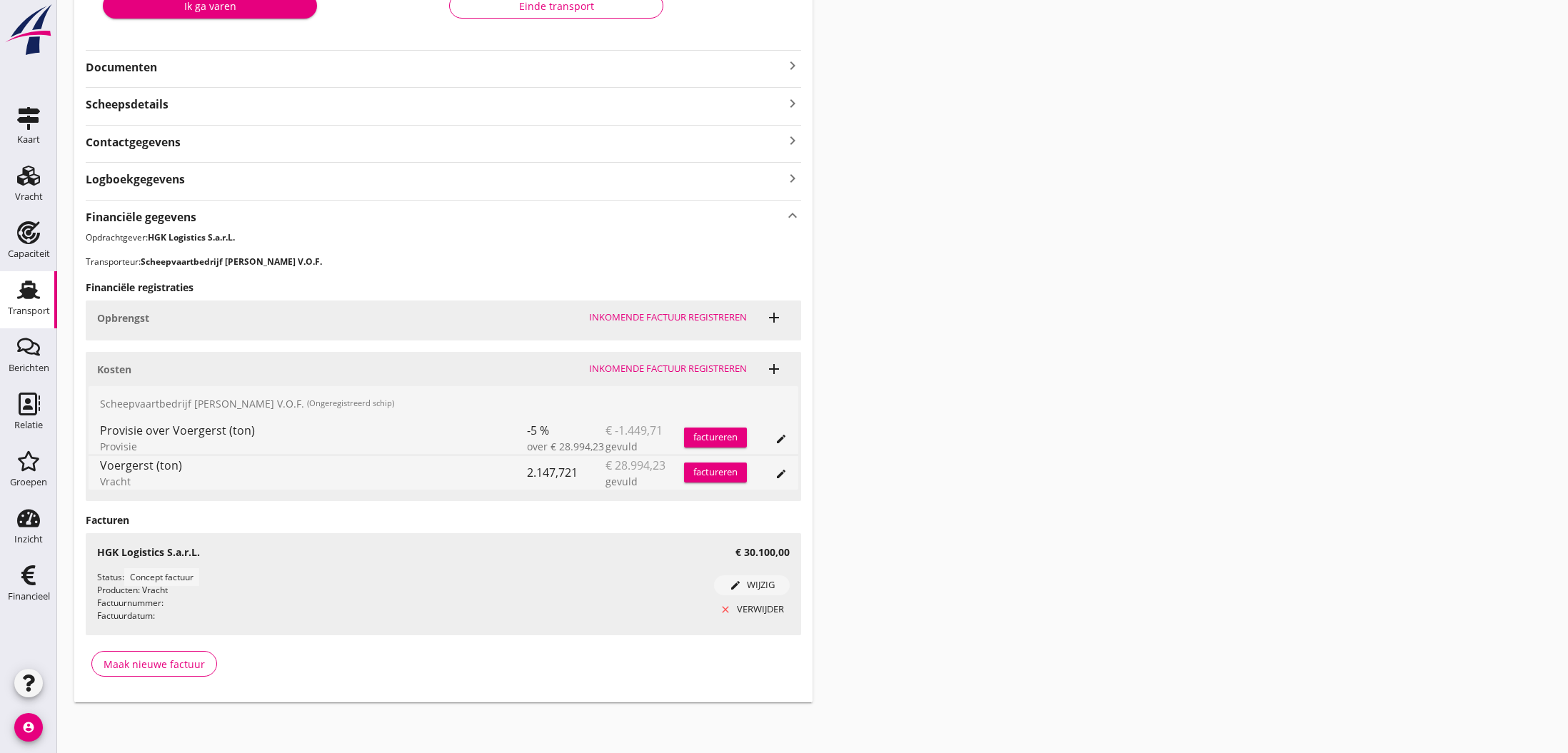
scroll to position [302, 0]
click at [29, 581] on use at bounding box center [28, 575] width 14 height 20
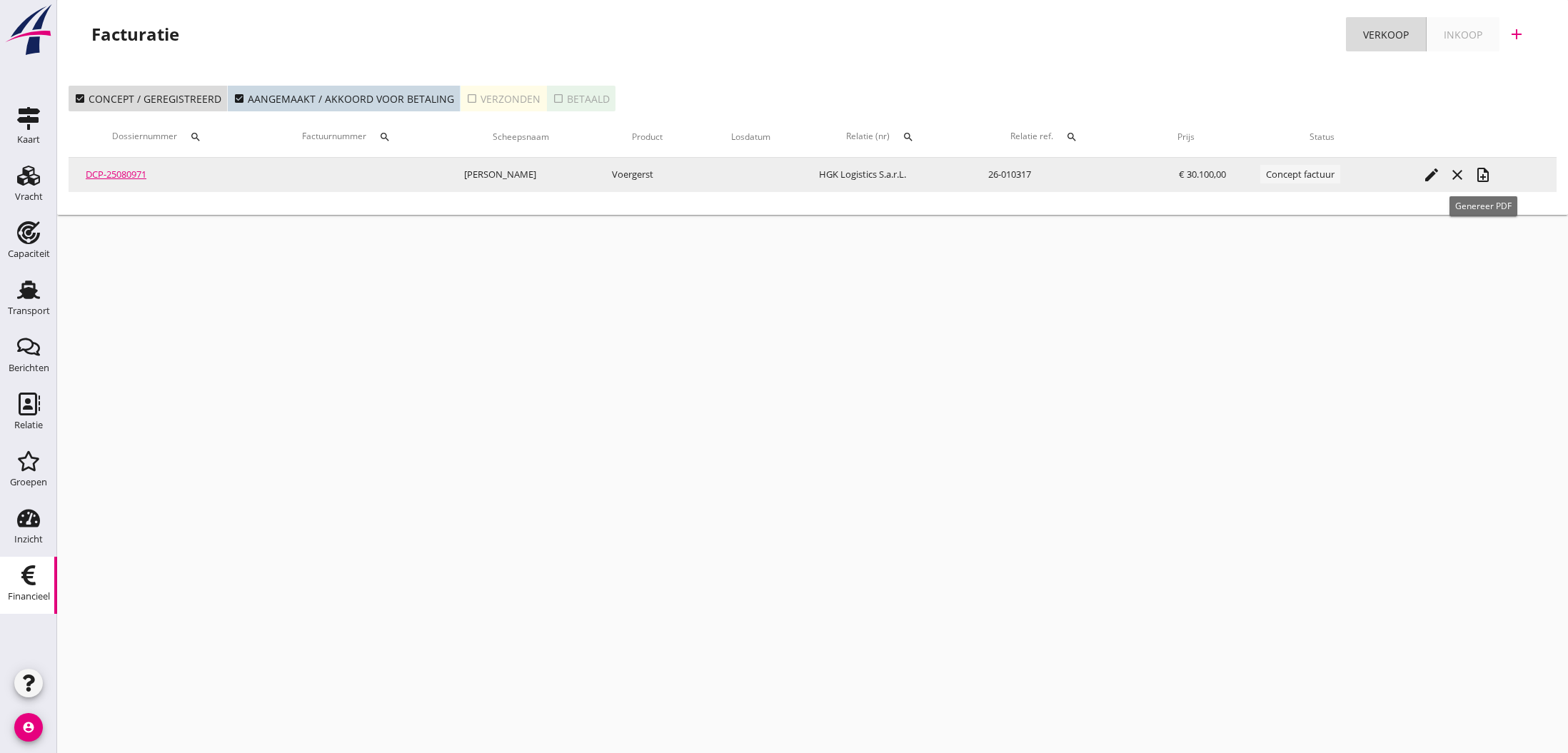
click at [1482, 181] on icon "note_add" at bounding box center [1483, 175] width 17 height 17
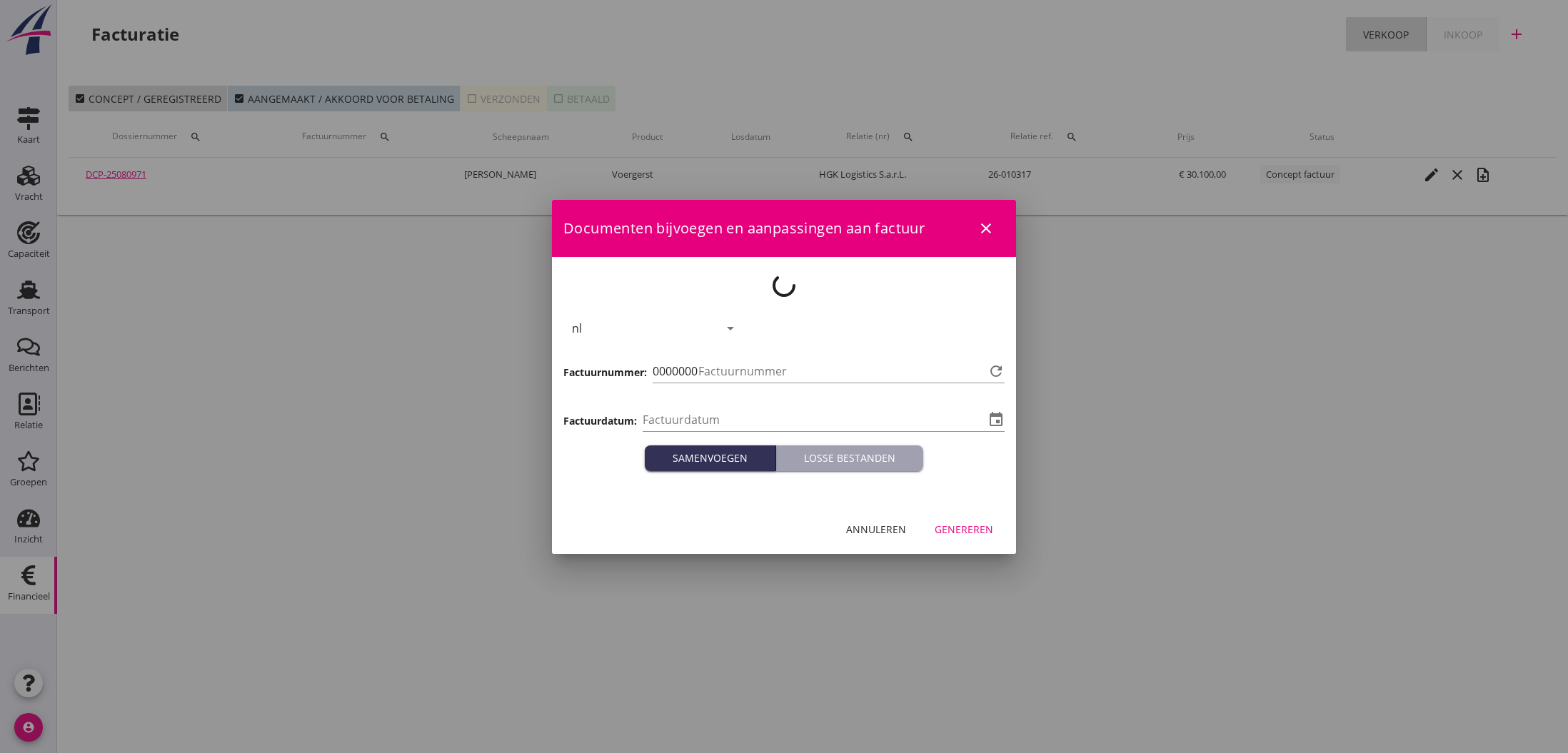
type input "[DATE]"
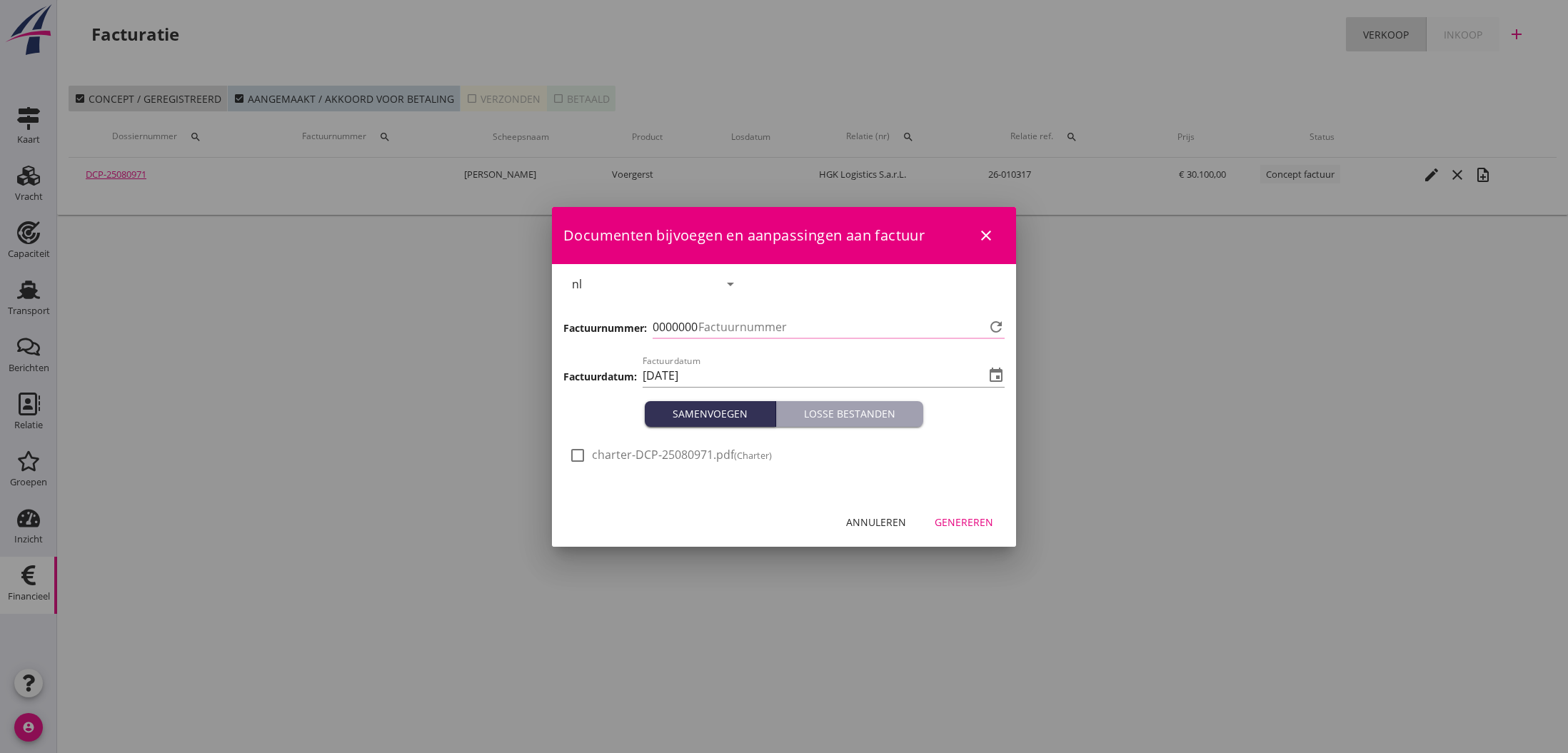
type input "774"
click at [979, 522] on div "Genereren" at bounding box center [964, 522] width 58 height 15
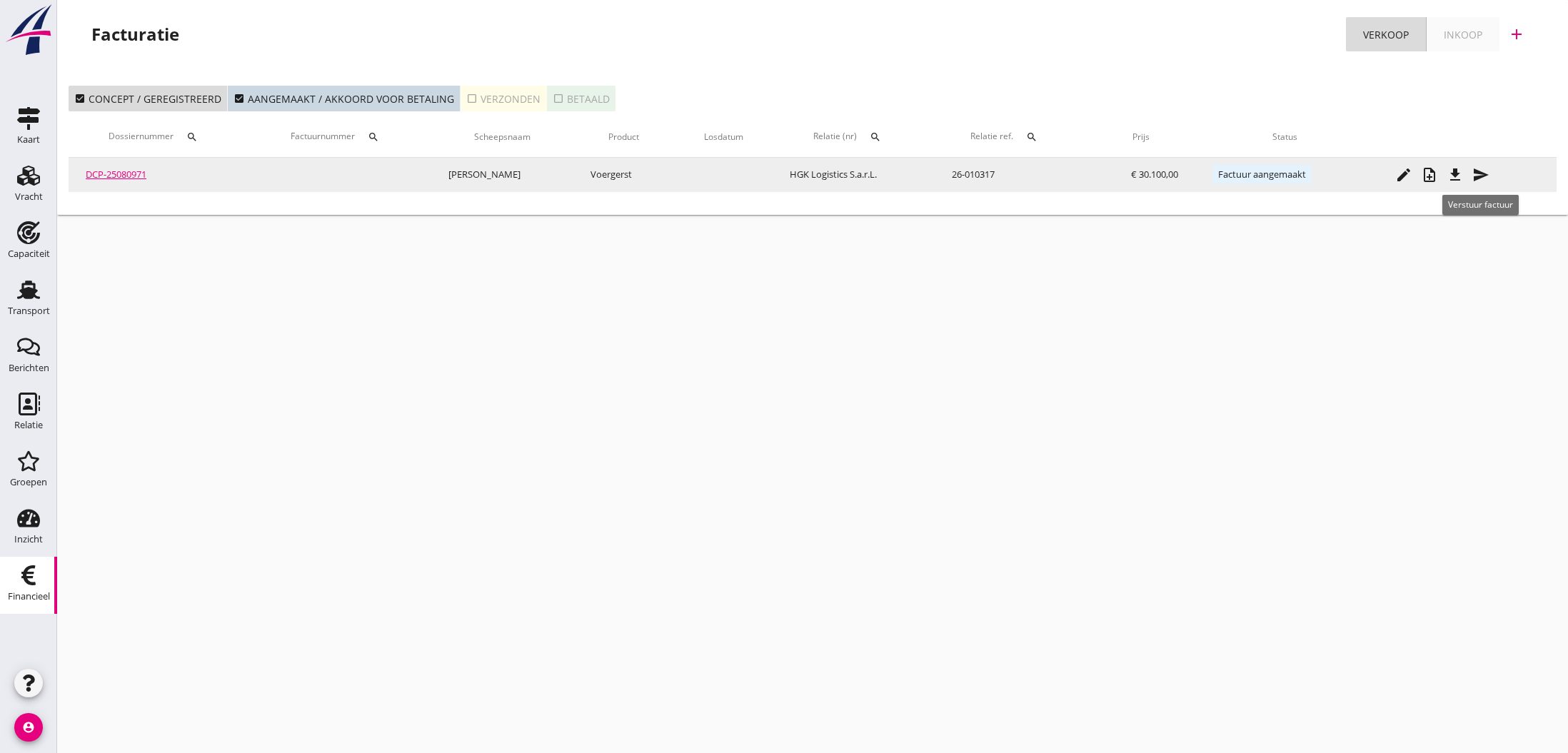
click at [1480, 173] on icon "send" at bounding box center [1480, 175] width 17 height 17
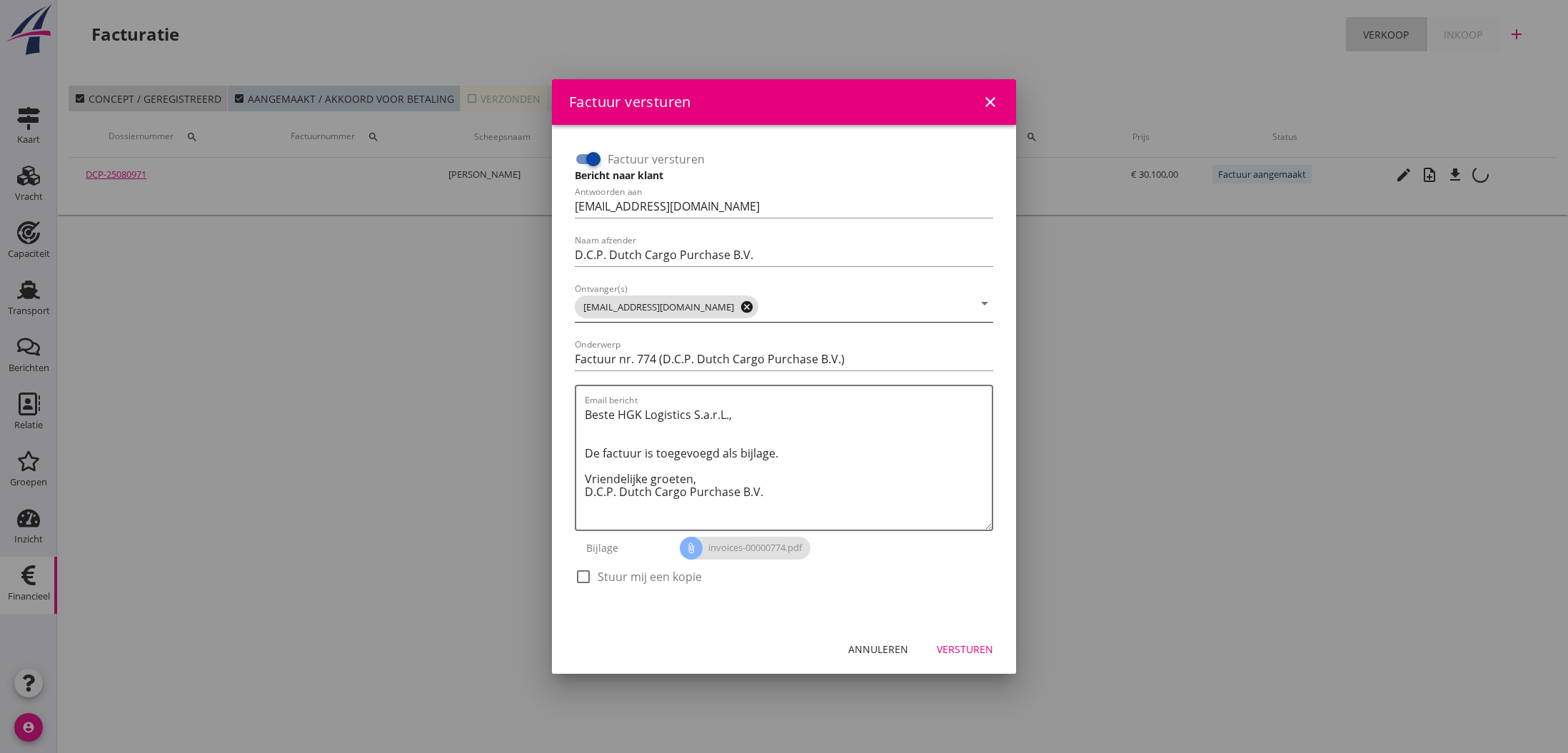
click at [740, 307] on icon "cancel" at bounding box center [747, 306] width 14 height 14
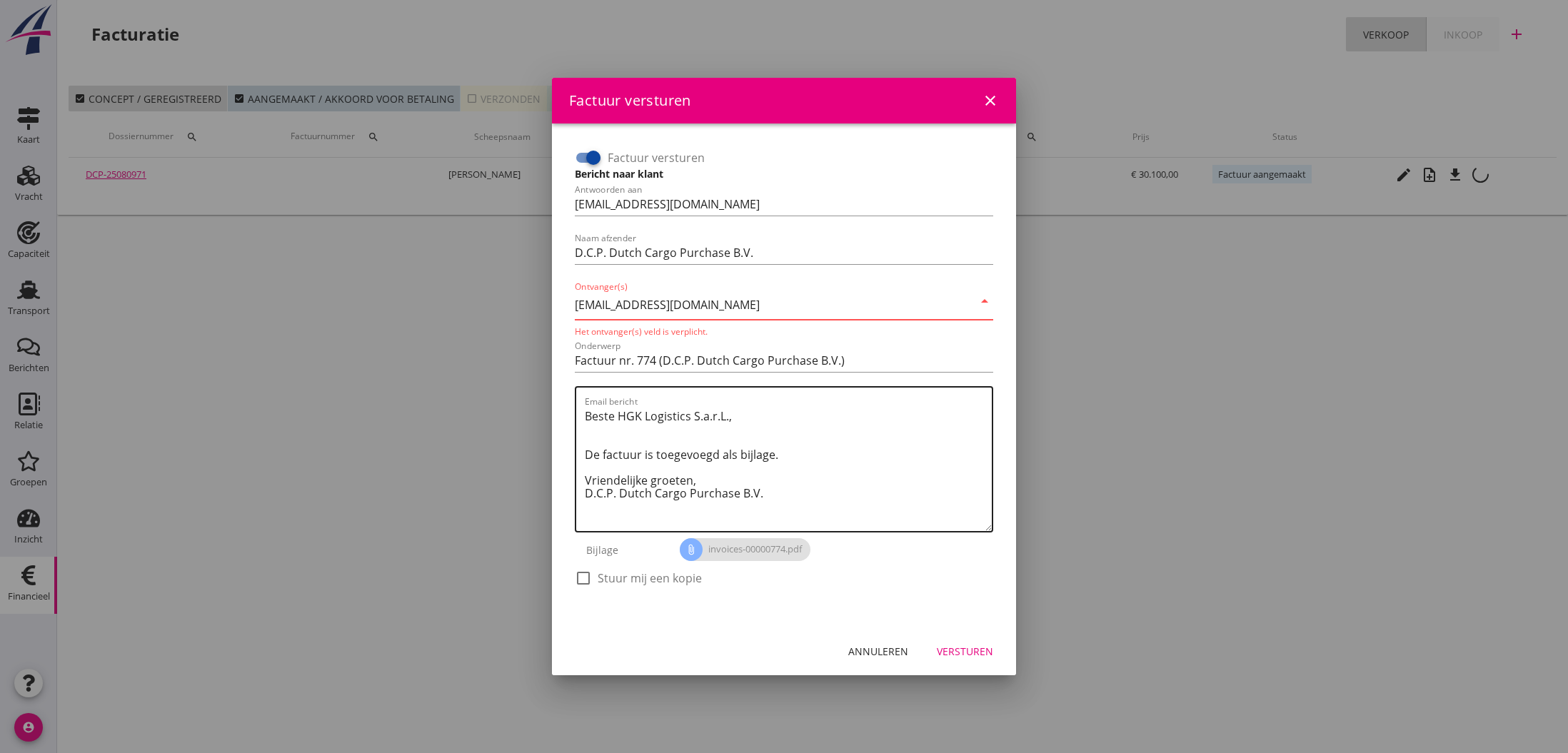
type input "[EMAIL_ADDRESS][DOMAIN_NAME]"
click at [795, 488] on textarea "Beste HGK Logistics S.a.r.L., De factuur is toegevoegd als bijlage. Vriendelijk…" at bounding box center [788, 467] width 407 height 126
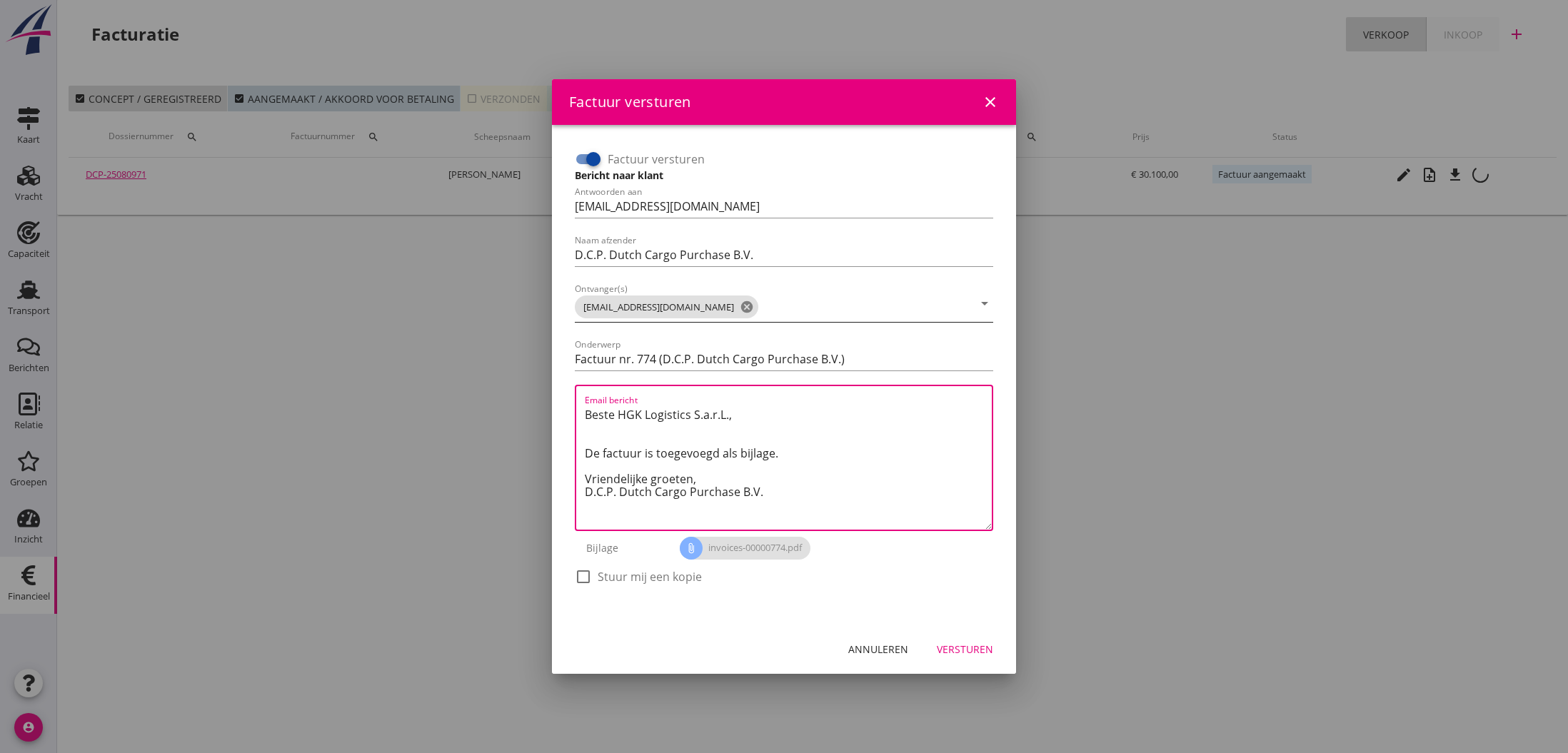
click at [961, 650] on div "Versturen" at bounding box center [964, 649] width 57 height 15
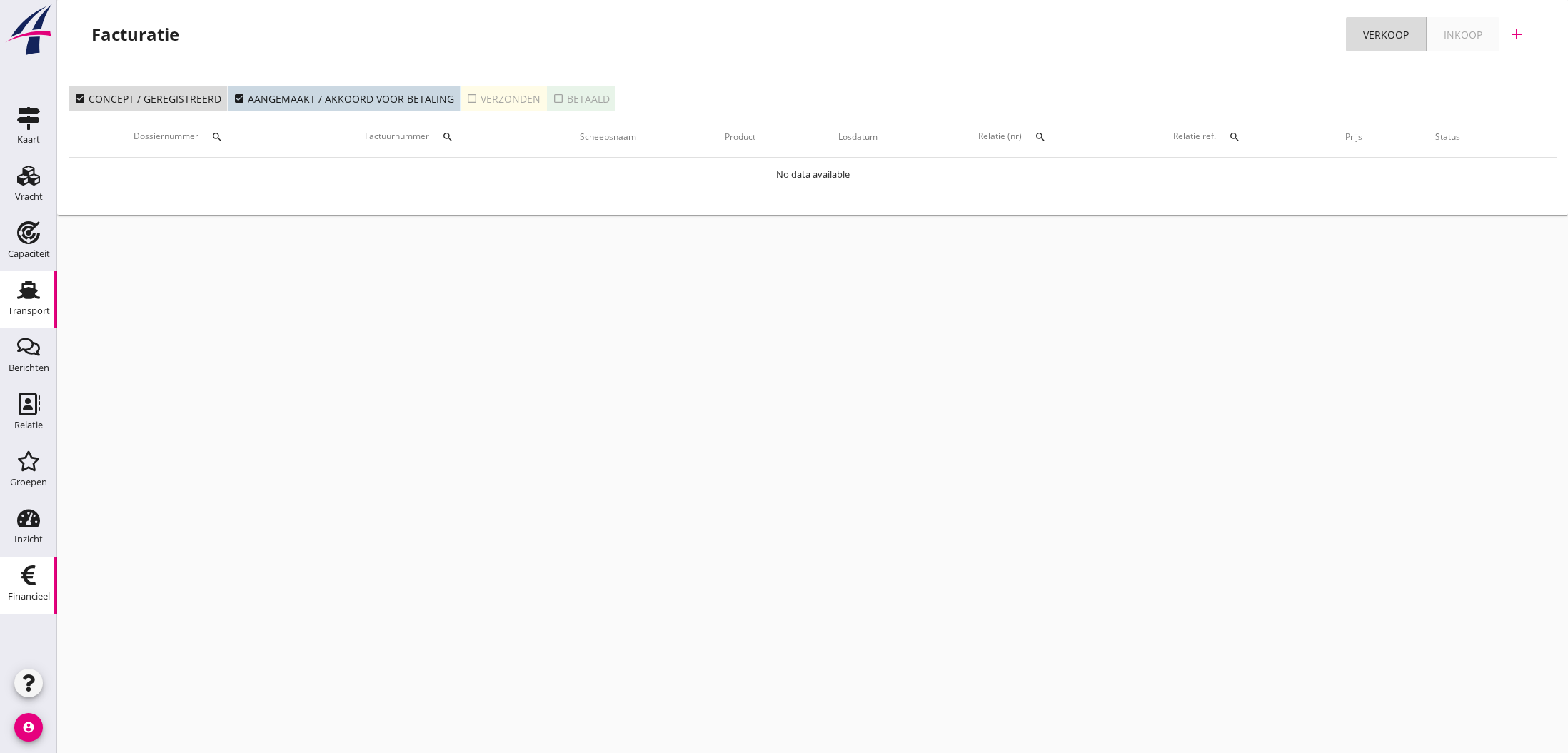
click at [26, 287] on use at bounding box center [29, 290] width 23 height 19
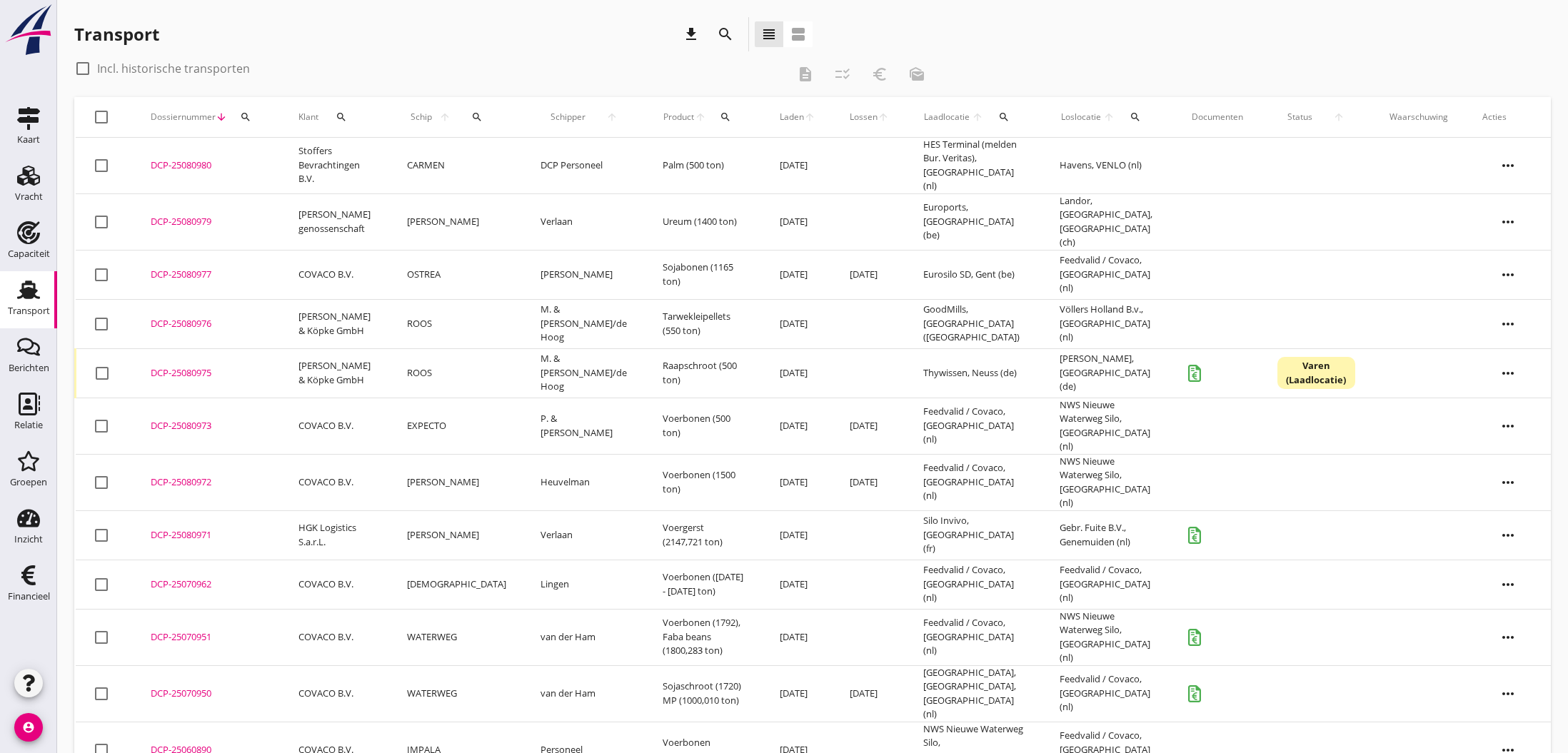
click at [185, 528] on div "DCP-25080971" at bounding box center [207, 535] width 113 height 14
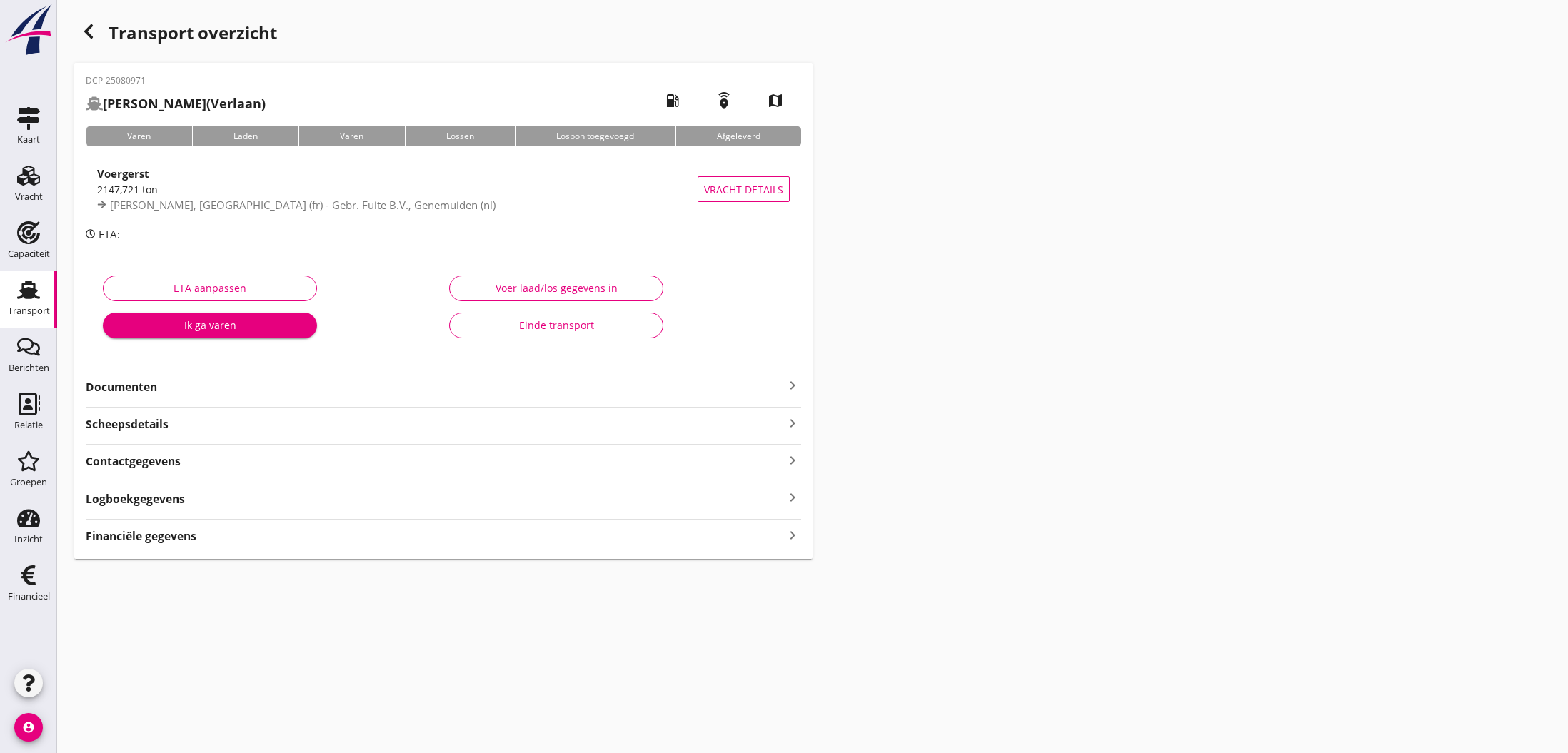
click at [795, 382] on icon "keyboard_arrow_right" at bounding box center [792, 385] width 17 height 17
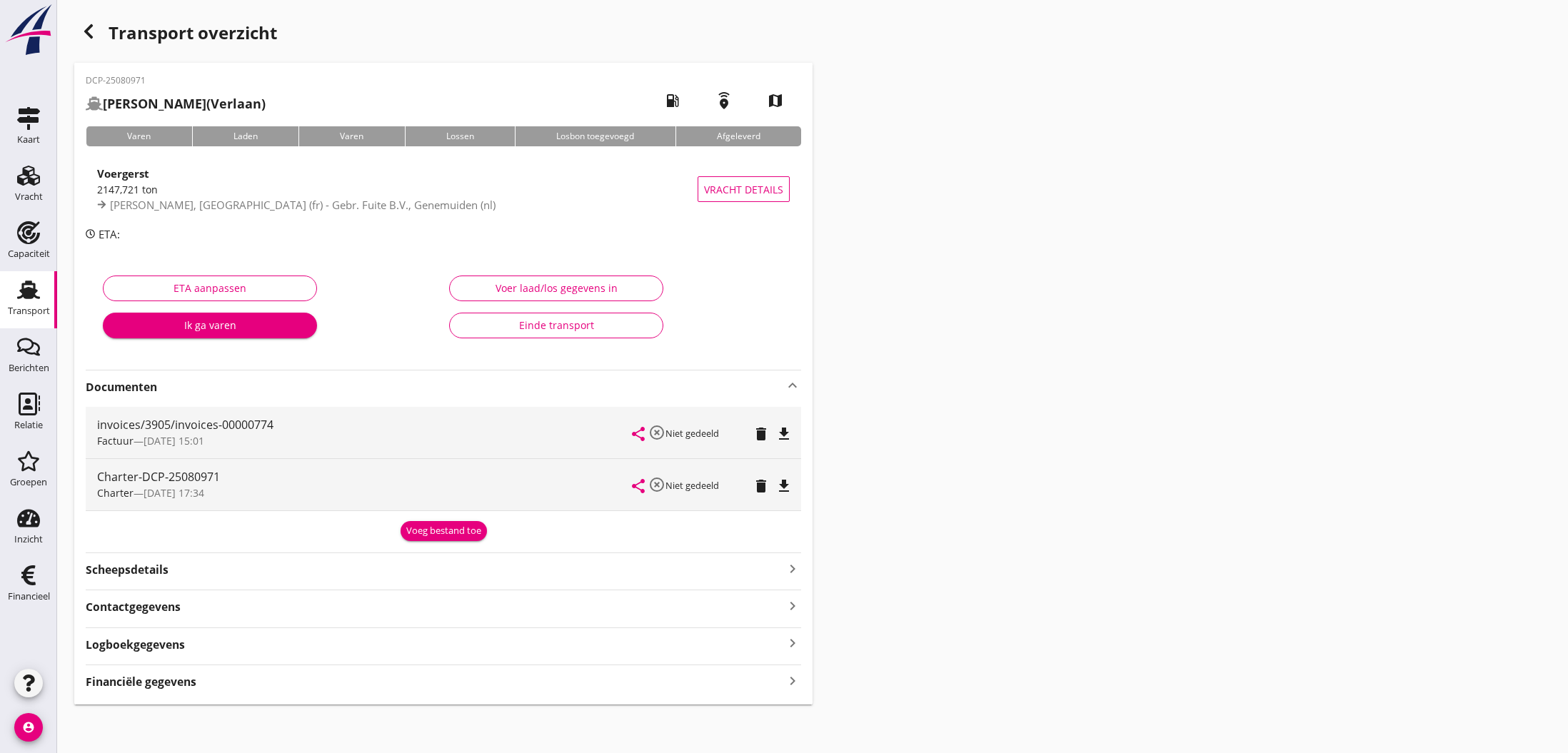
click at [432, 530] on div "Voeg bestand toe" at bounding box center [443, 531] width 75 height 14
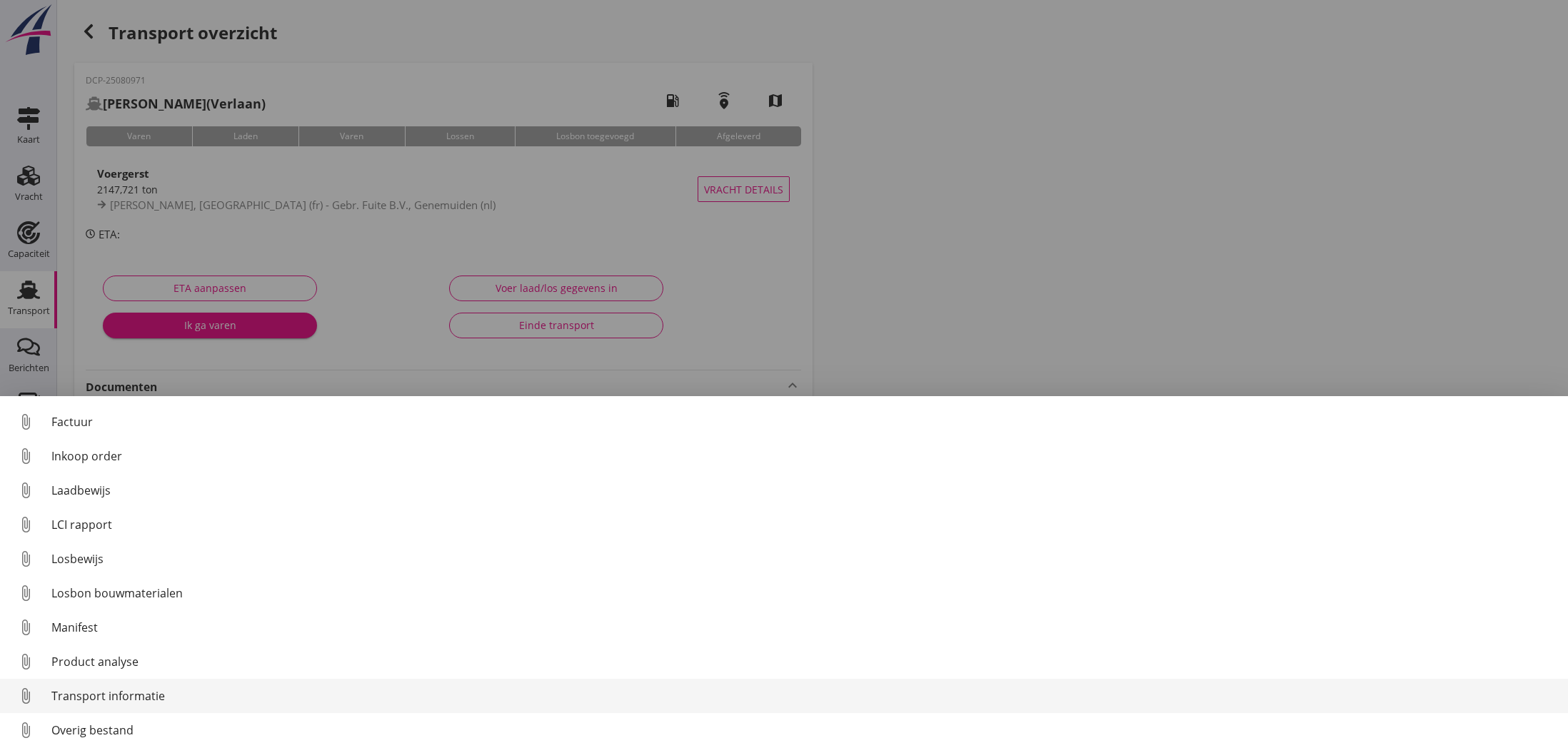
scroll to position [100, 0]
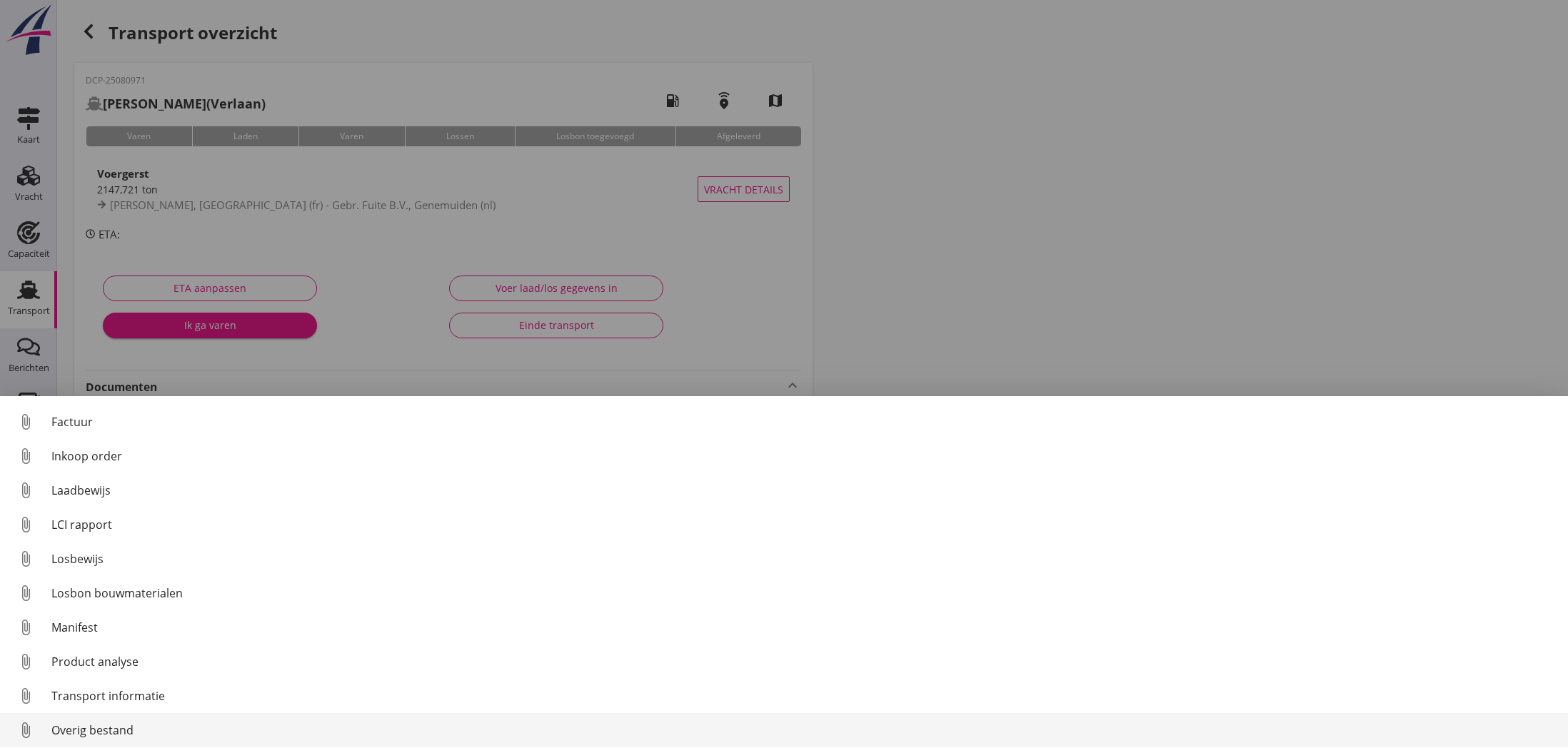
click at [83, 732] on div "Overig bestand" at bounding box center [804, 730] width 1505 height 17
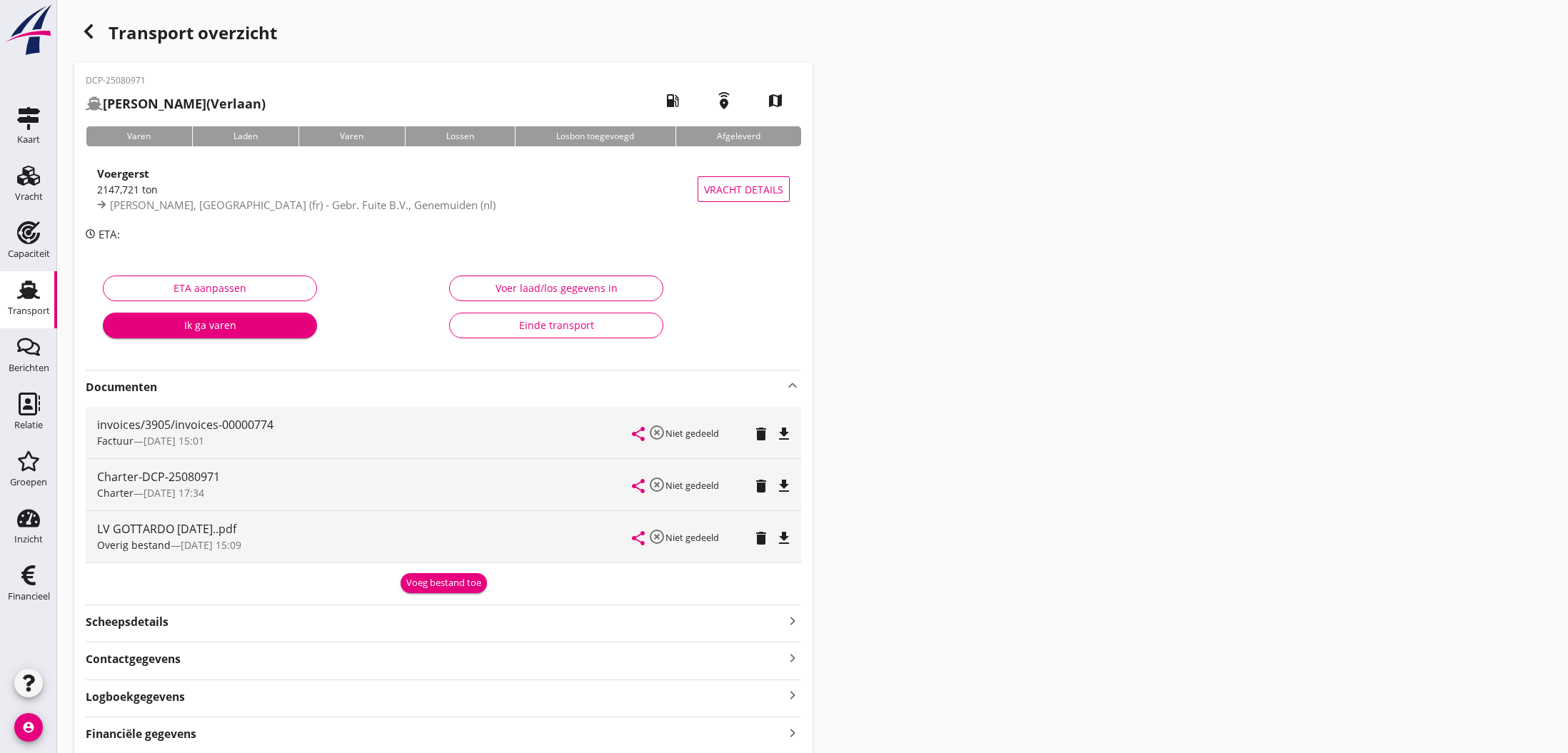
click at [539, 322] on div "Einde transport" at bounding box center [556, 325] width 190 height 15
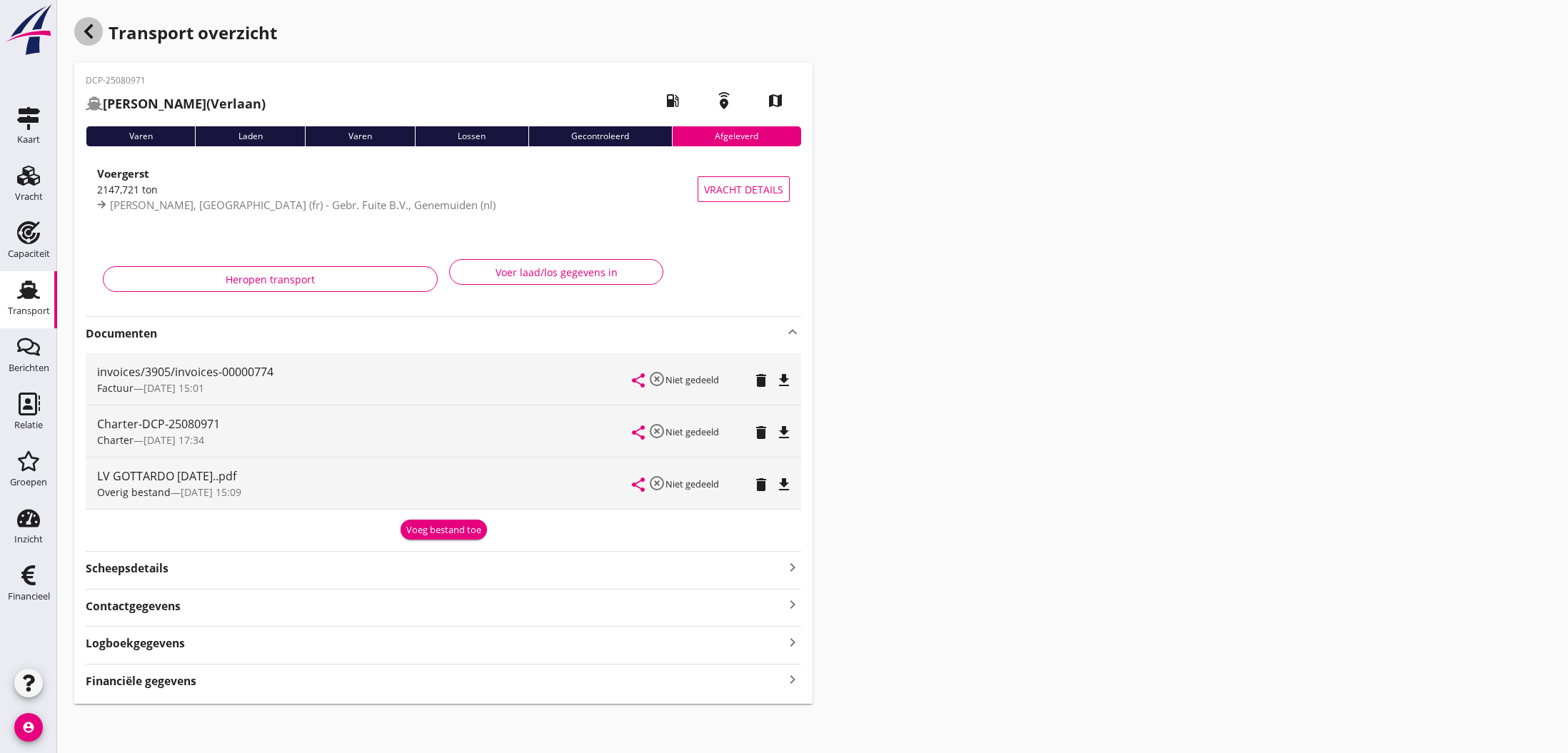
click at [85, 33] on icon "button" at bounding box center [88, 31] width 17 height 17
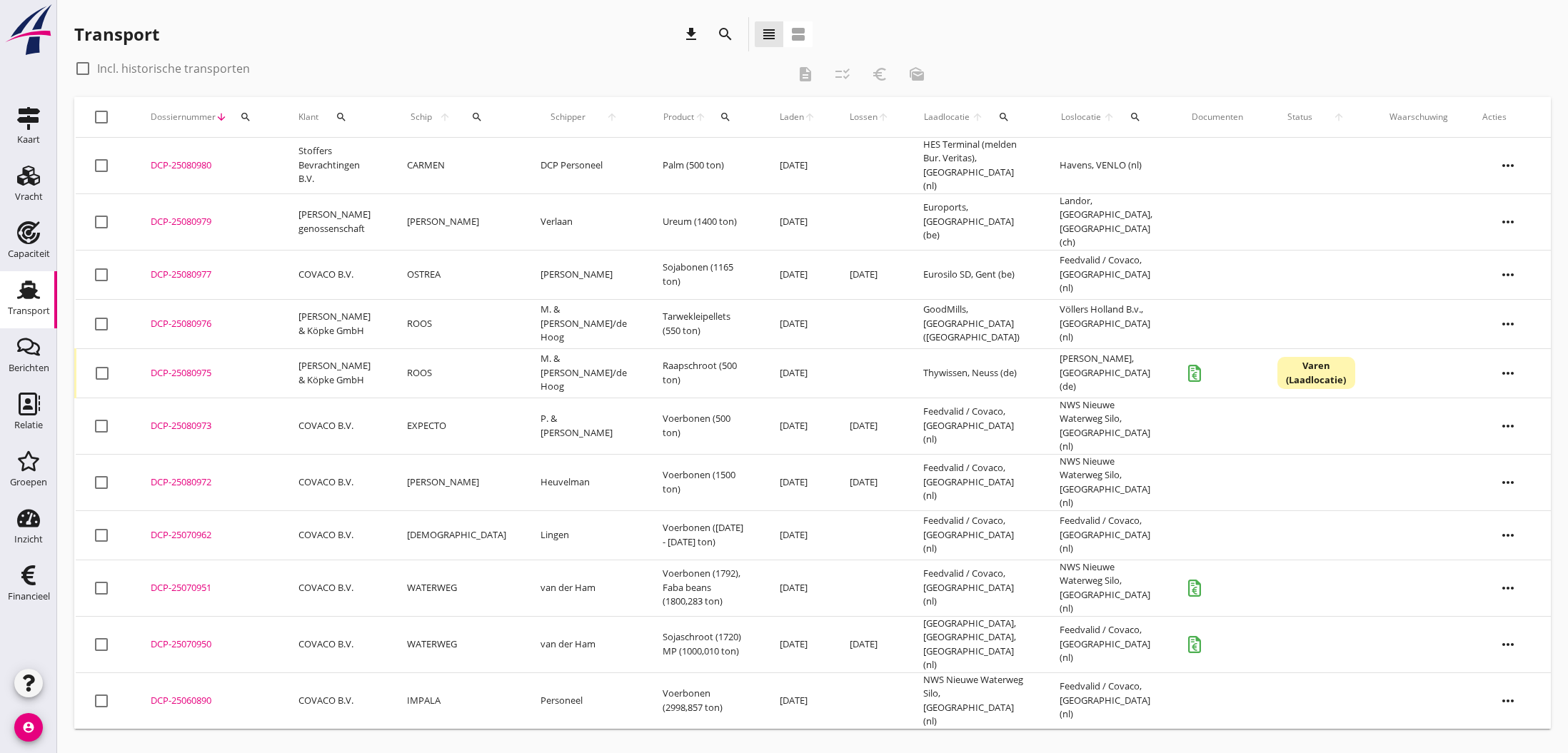
click at [196, 268] on div "DCP-25080977" at bounding box center [207, 274] width 113 height 14
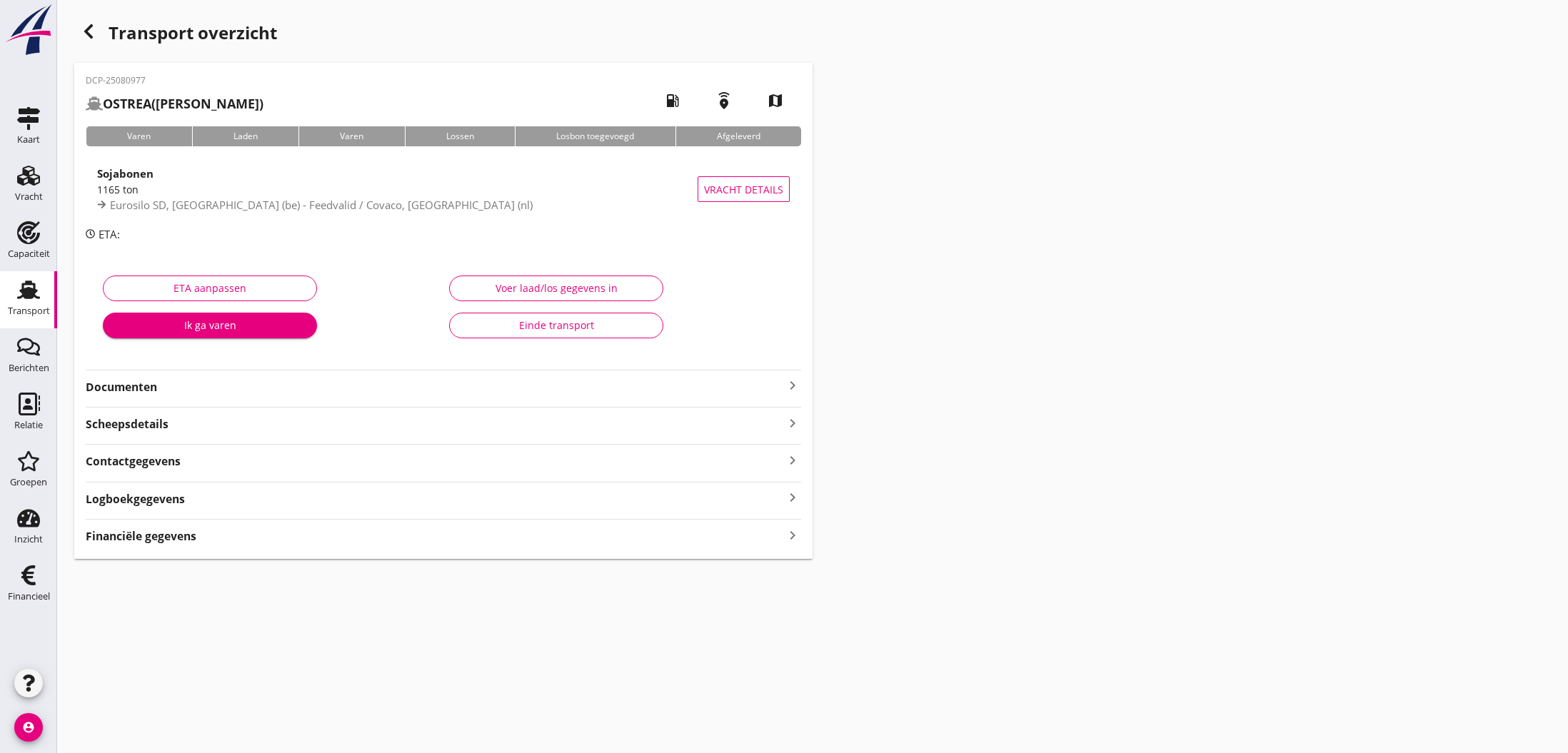
click at [564, 290] on div "Voer laad/los gegevens in" at bounding box center [556, 288] width 190 height 15
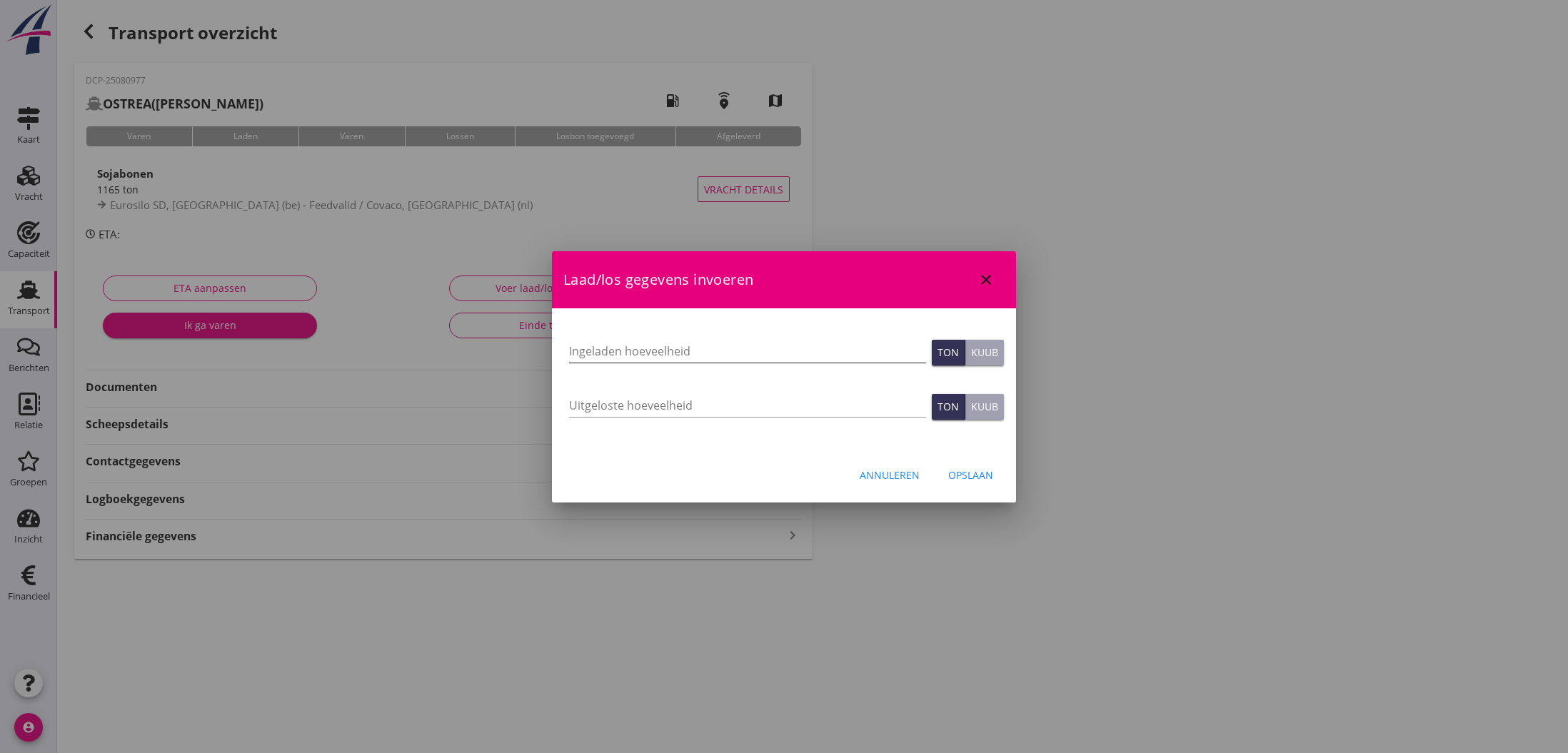
click at [581, 354] on input "Ingeladen hoeveelheid" at bounding box center [747, 351] width 357 height 23
type input "1163.955"
click at [795, 407] on input "Uitgeloste hoeveelheid" at bounding box center [747, 405] width 357 height 23
click at [959, 477] on div "Opslaan" at bounding box center [970, 475] width 45 height 15
type input "0"
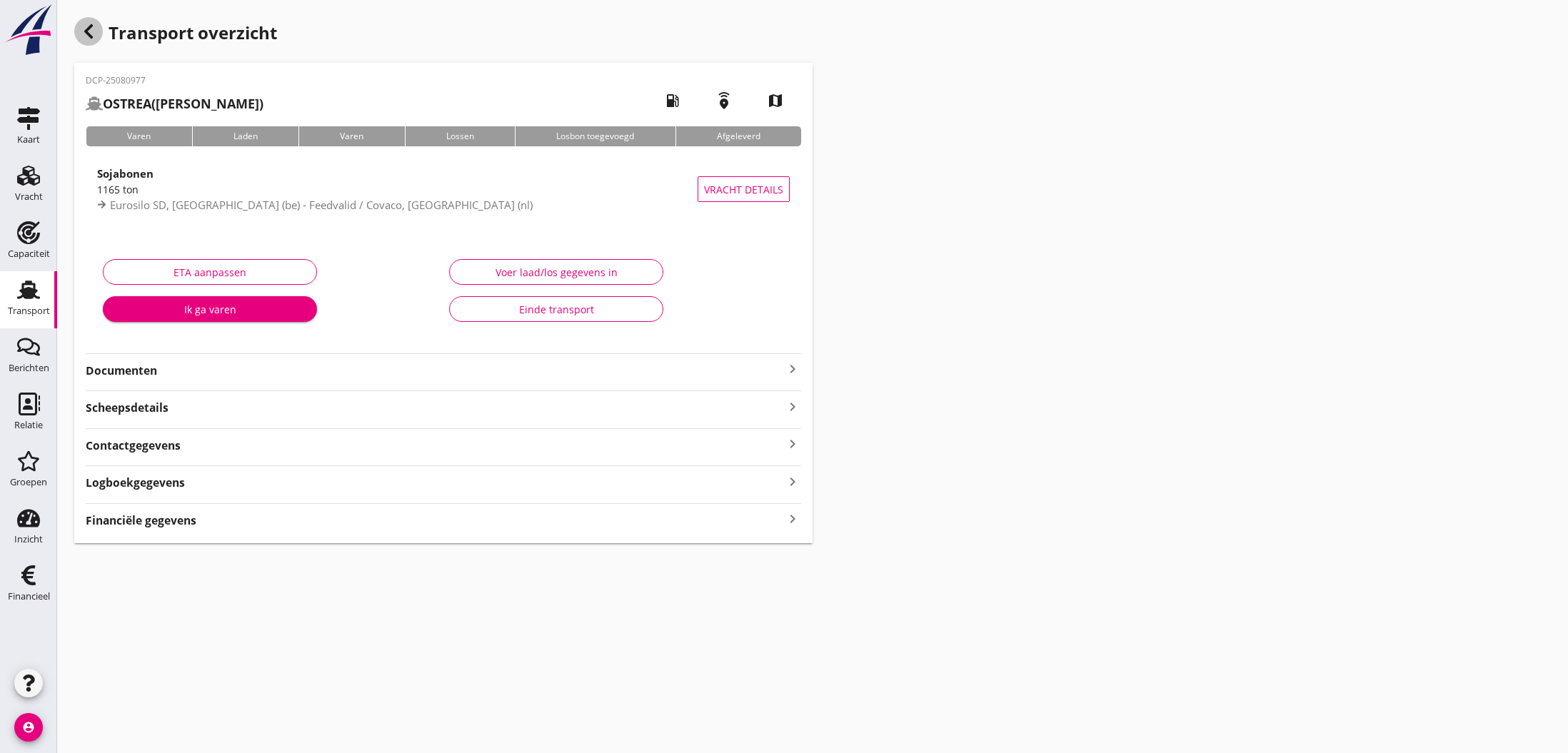
click at [91, 33] on icon "button" at bounding box center [88, 31] width 17 height 17
